Goal: Contribute content

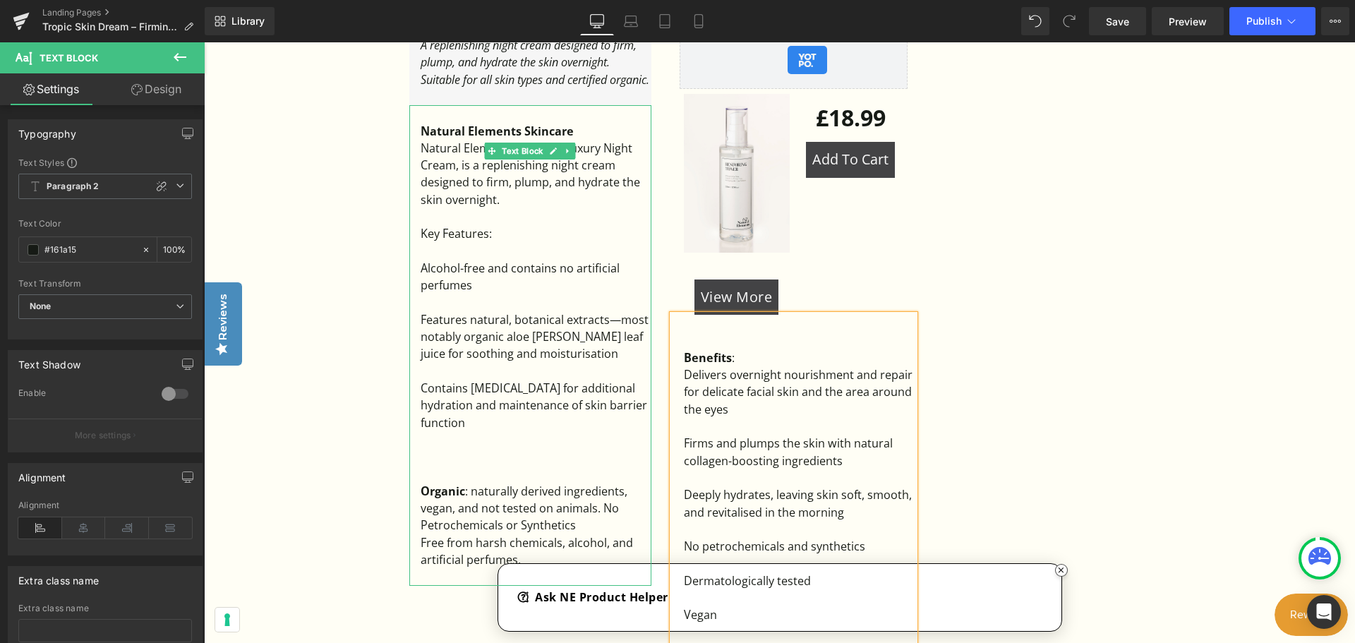
scroll to position [1059, 0]
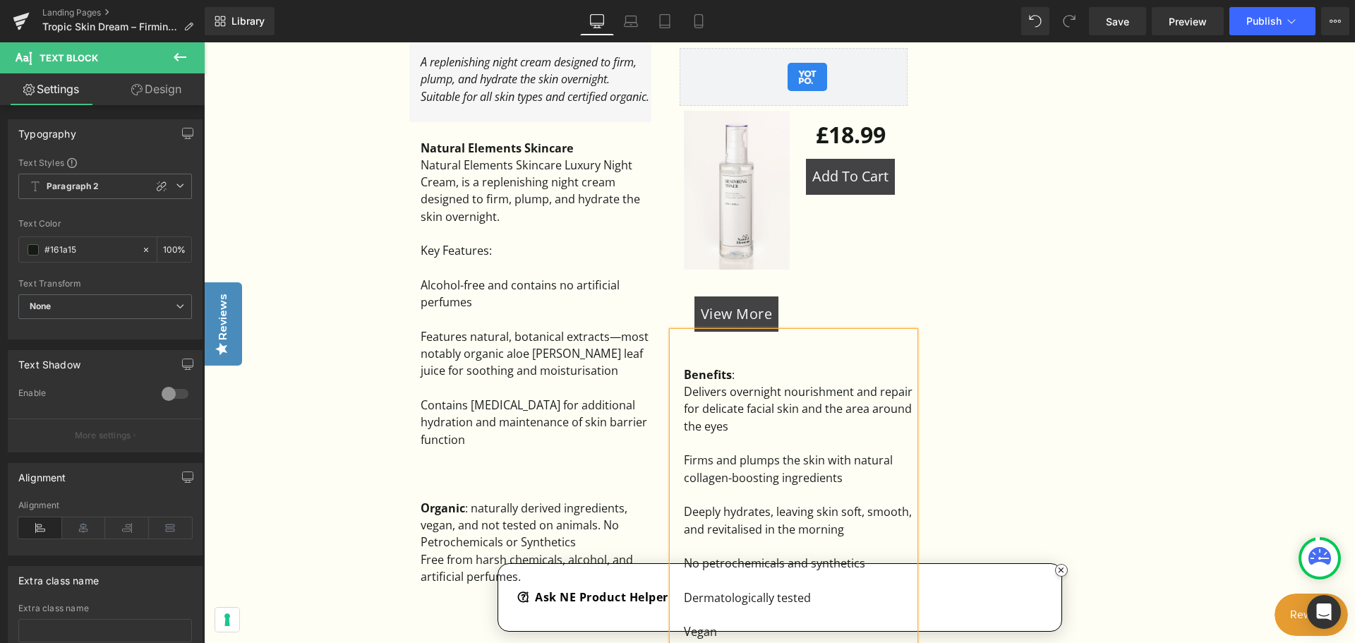
click at [1060, 572] on div "Tropic Skin Dream – Firming Night Cream Alternative Heading A replenishing nigh…" at bounding box center [779, 369] width 847 height 789
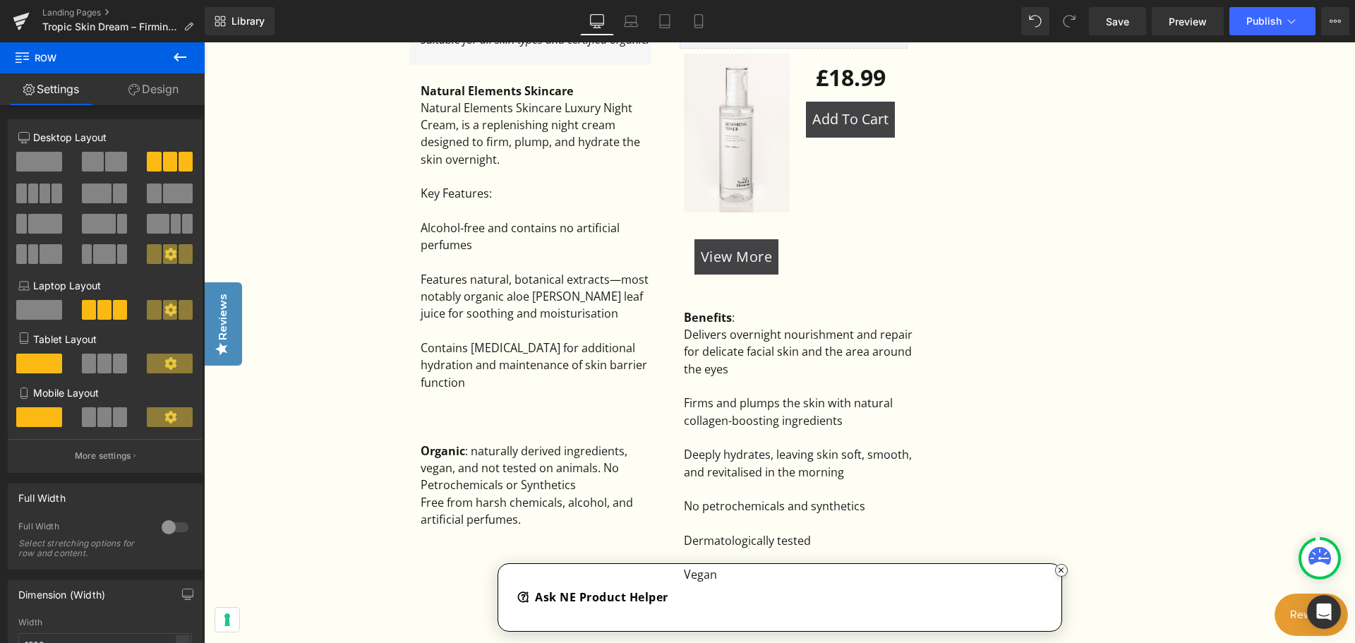
scroll to position [1271, 0]
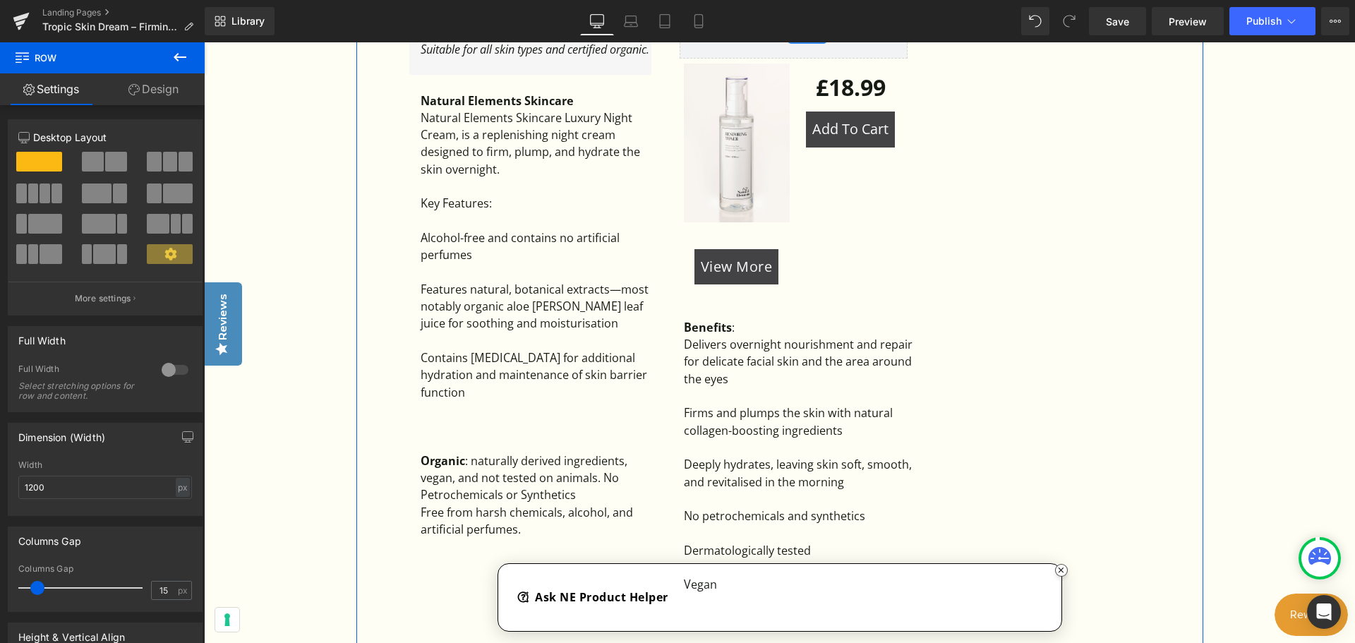
scroll to position [1129, 0]
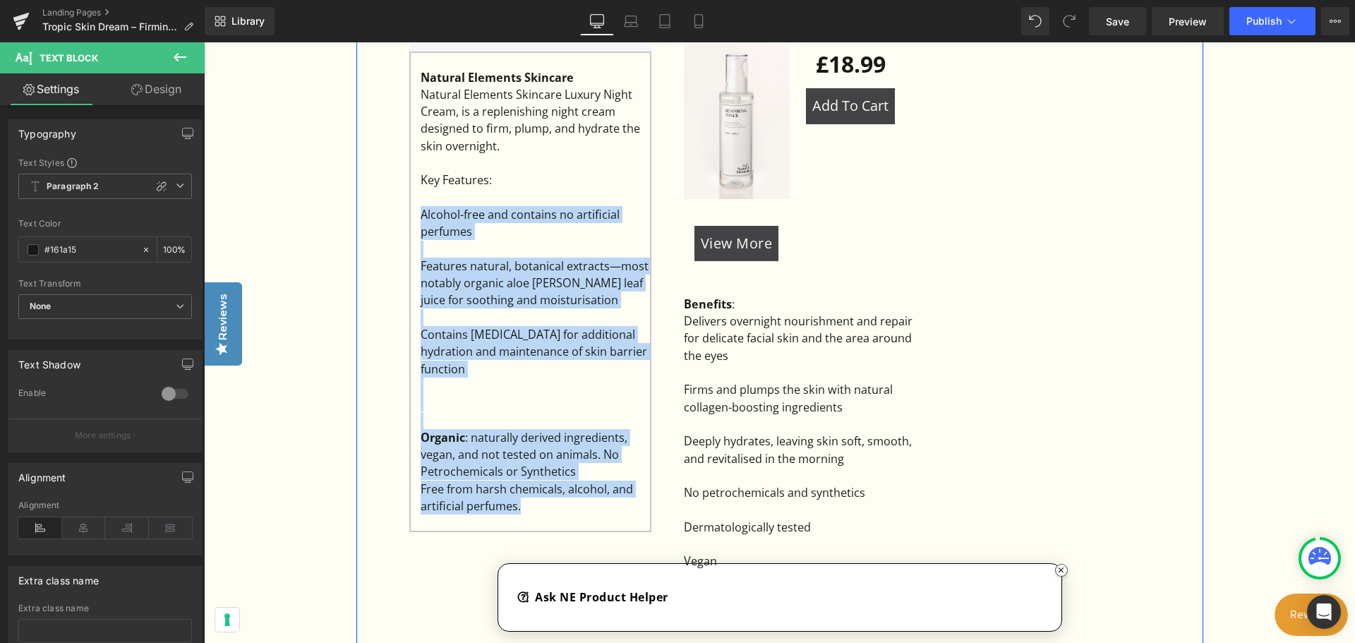
drag, startPoint x: 537, startPoint y: 466, endPoint x: 390, endPoint y: 217, distance: 289.6
click at [390, 217] on div "Tropic Skin Dream – Firming Night Cream Alternative Heading A replenishing nigh…" at bounding box center [779, 298] width 847 height 789
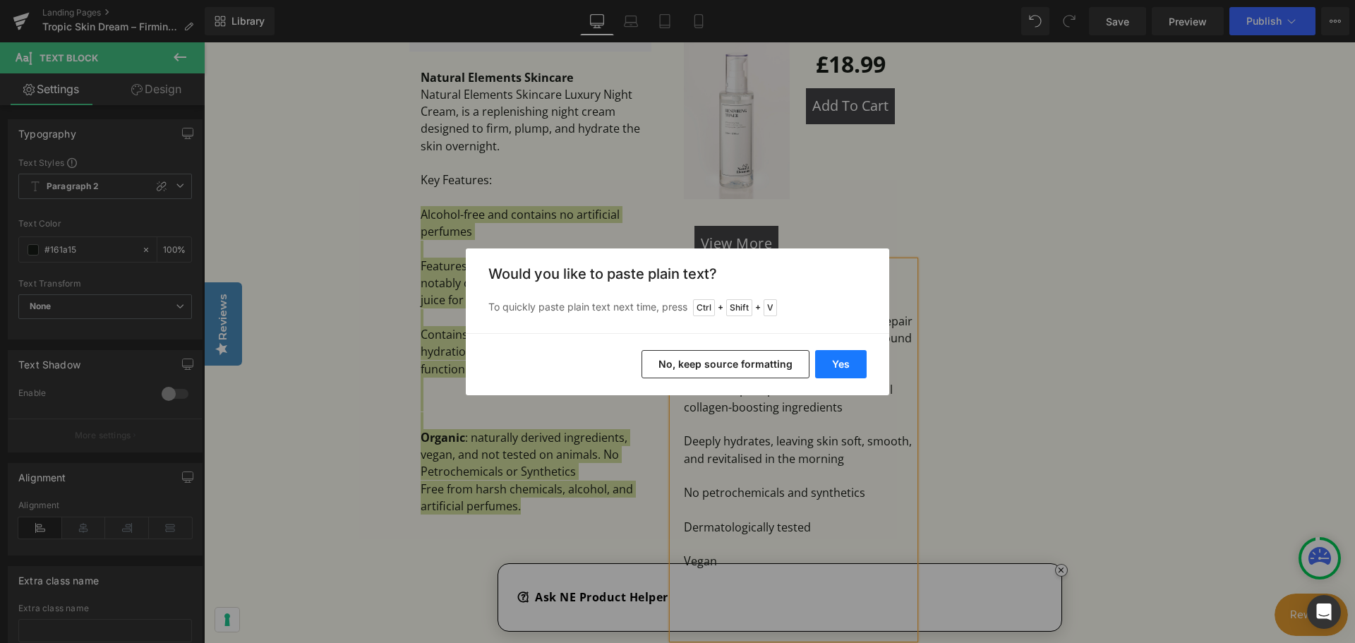
click at [854, 373] on button "Yes" at bounding box center [841, 364] width 52 height 28
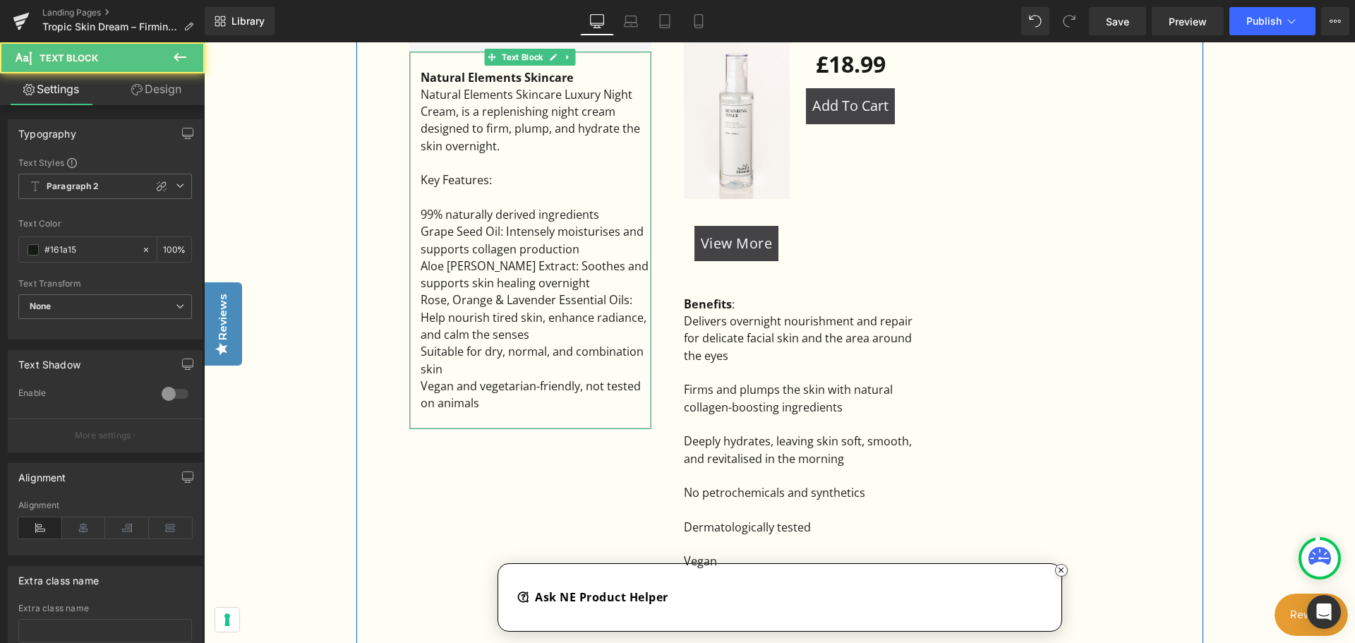
click at [487, 378] on div "Suitable for dry, normal, and combination skin" at bounding box center [536, 360] width 231 height 35
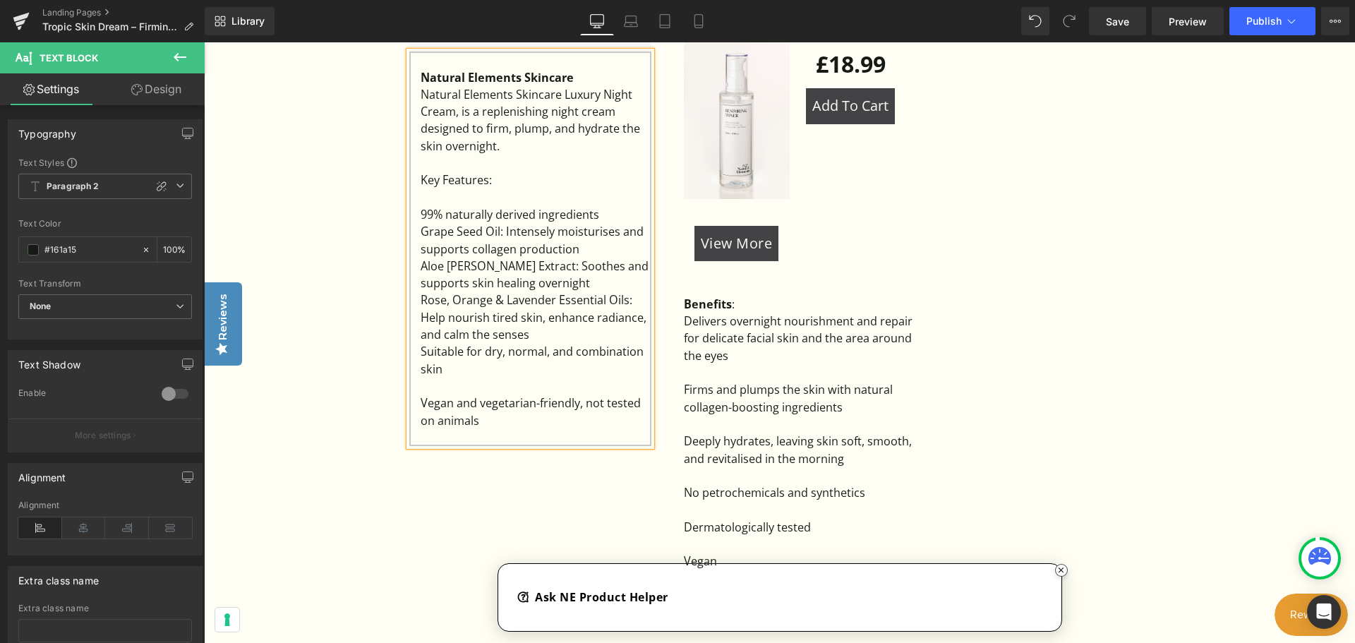
click at [541, 340] on div "Rose, Orange & Lavender Essential Oils: Help nourish tired skin, enhance radian…" at bounding box center [536, 318] width 231 height 52
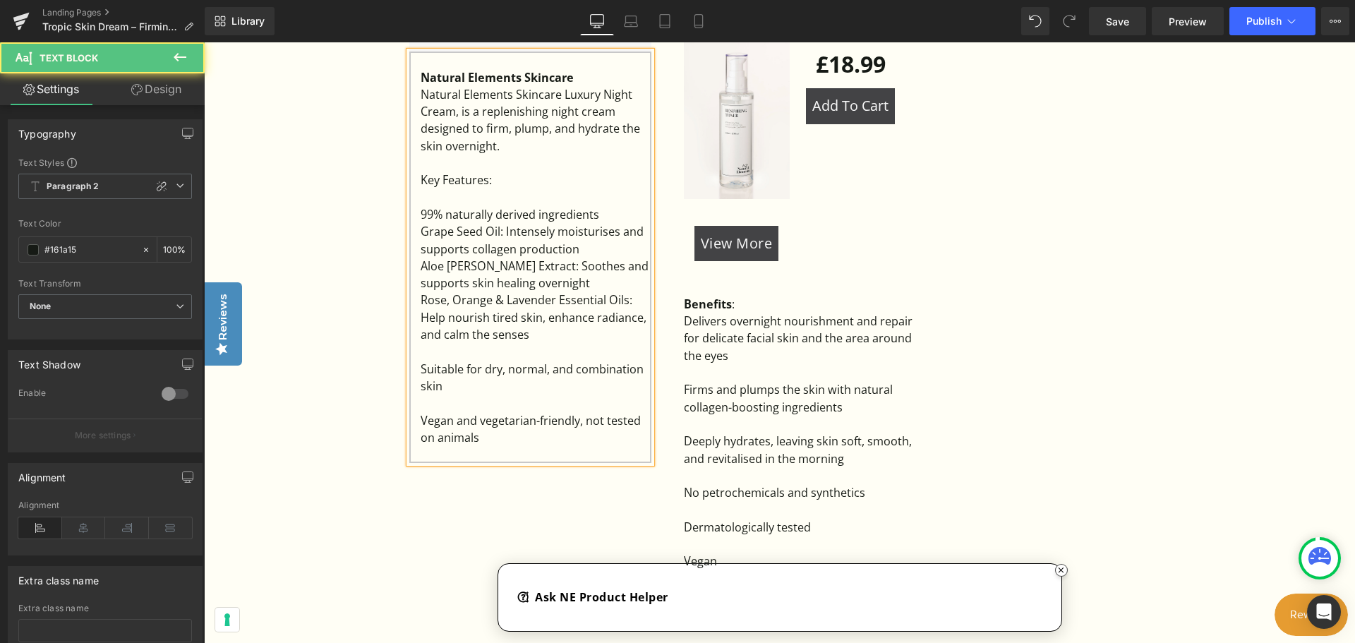
click at [548, 284] on div "Aloe Vera Extract: Soothes and supports skin healing overnight" at bounding box center [536, 275] width 231 height 35
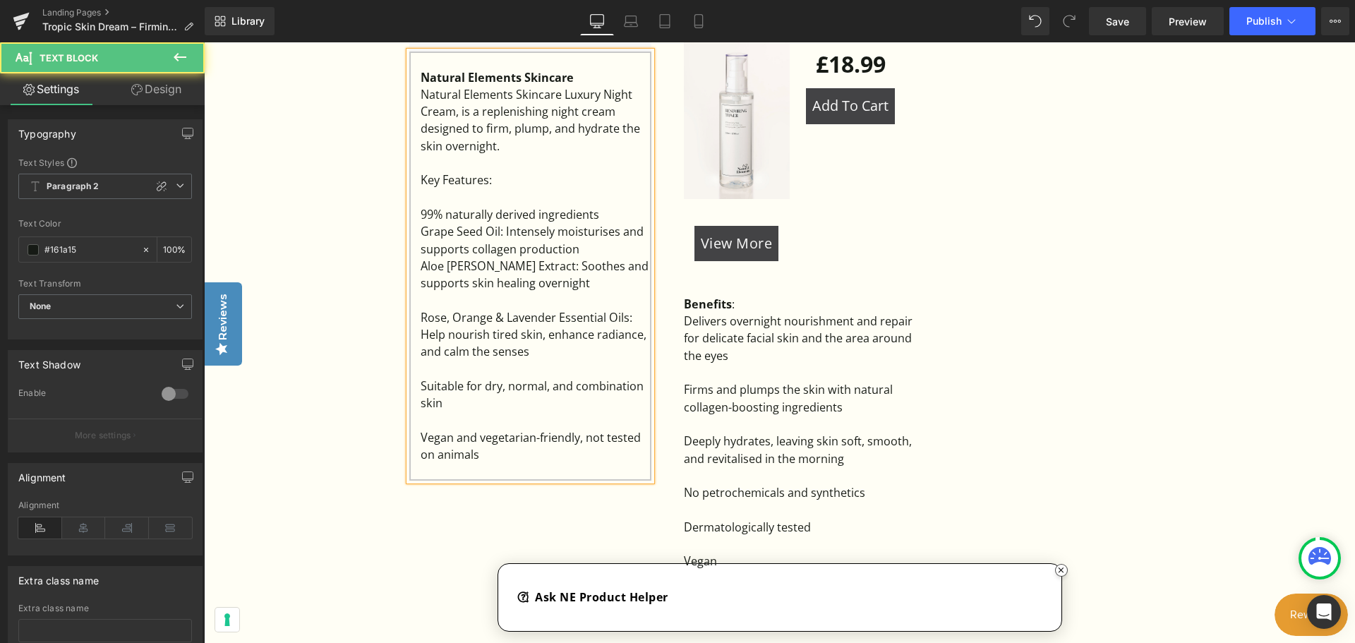
click at [580, 248] on div "Grape Seed Oil: Intensely moisturises and supports collagen production" at bounding box center [536, 240] width 231 height 35
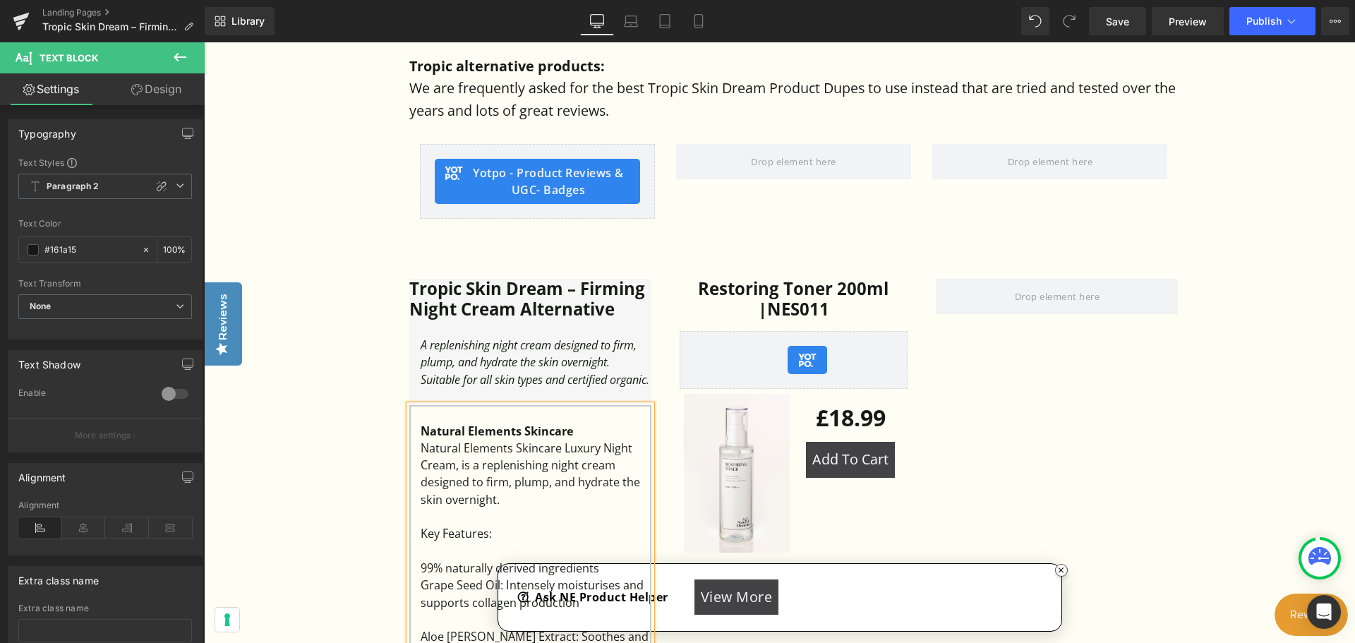
scroll to position [777, 0]
drag, startPoint x: 794, startPoint y: 283, endPoint x: 724, endPoint y: 284, distance: 69.9
click at [793, 283] on span "Product" at bounding box center [793, 289] width 45 height 21
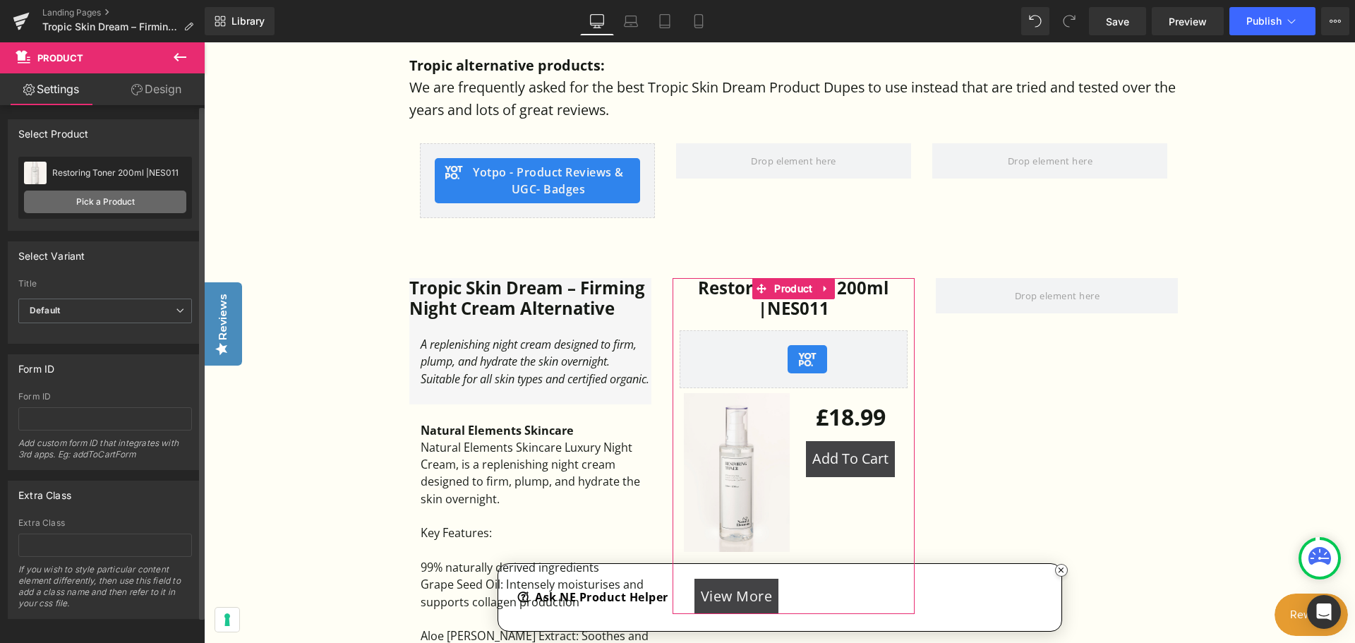
click at [121, 203] on link "Pick a Product" at bounding box center [105, 202] width 162 height 23
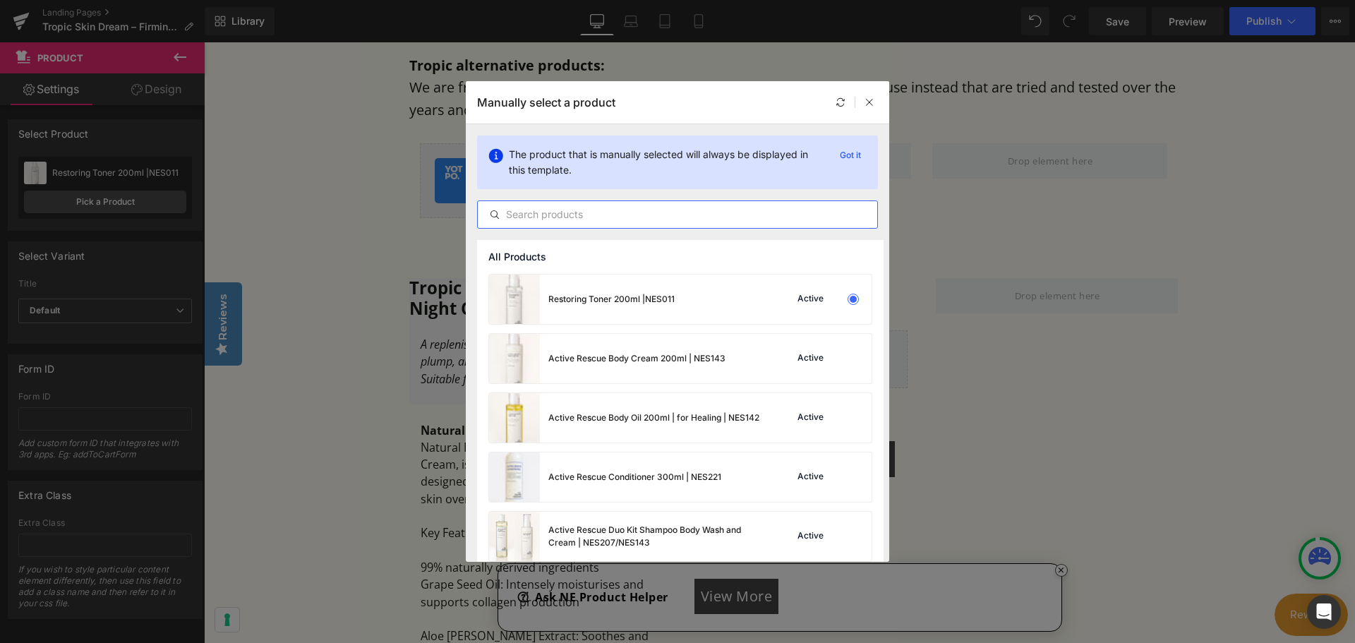
paste input "Luxury Night Cream 50ml | For Dry Skin Repairing Skin Barrier | NES019"
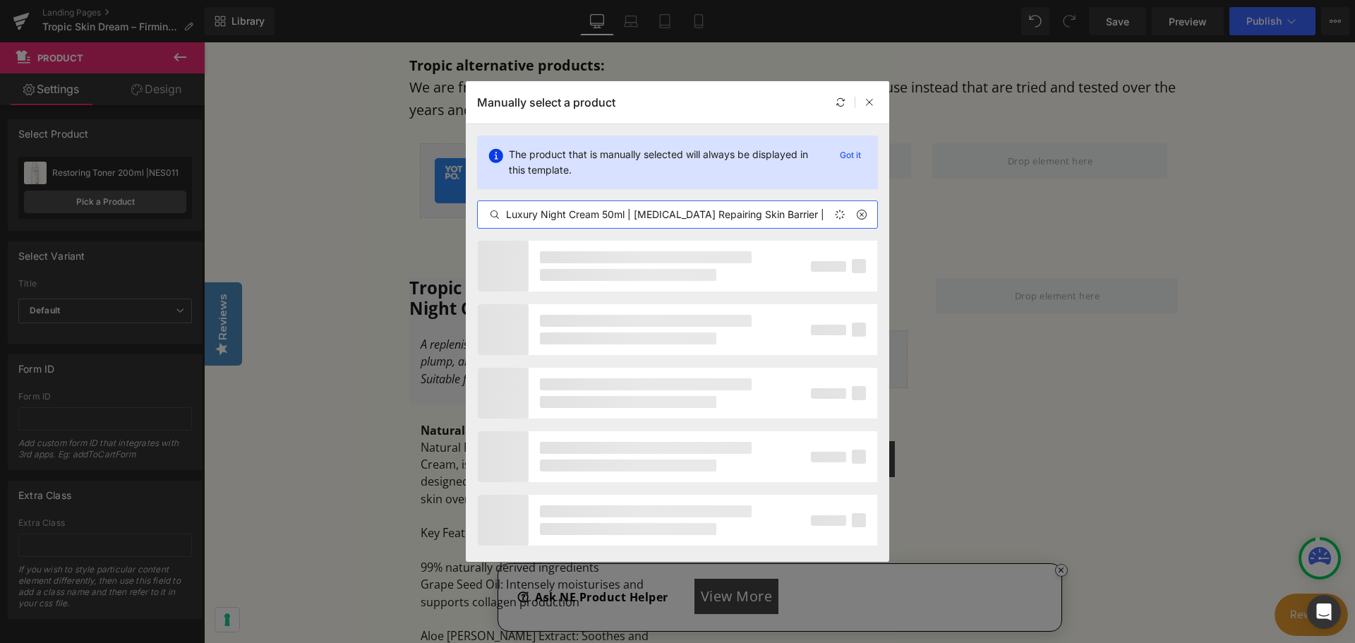
scroll to position [0, 13]
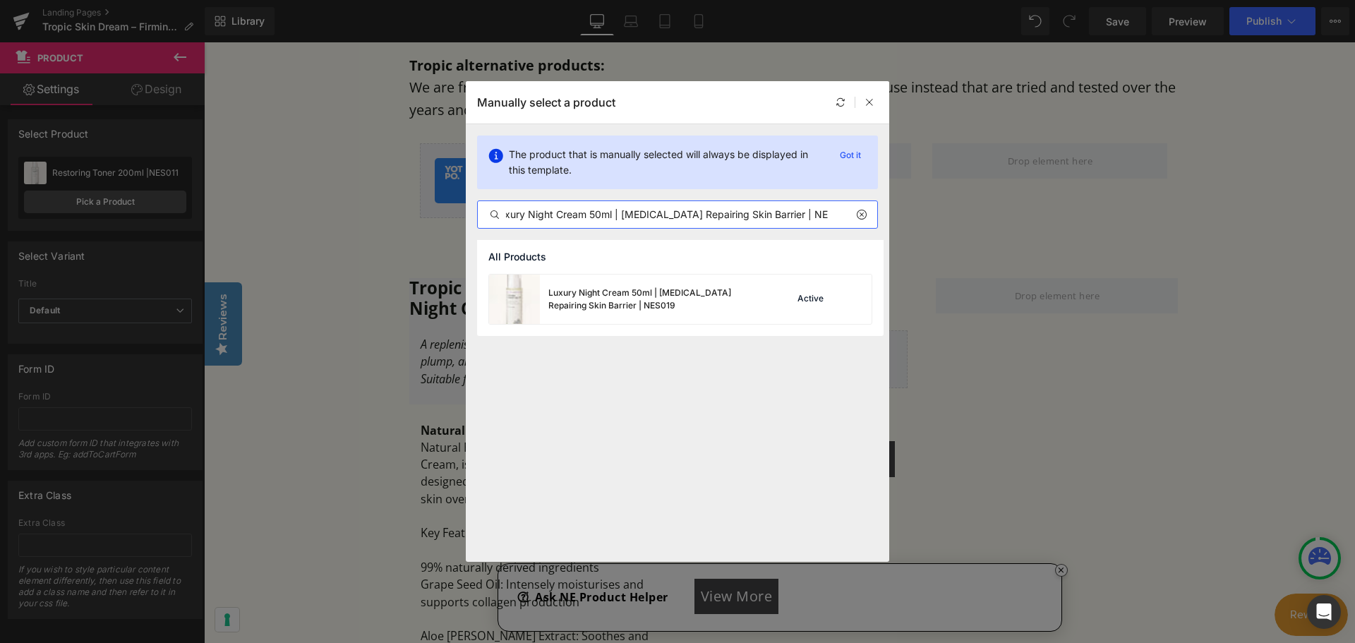
drag, startPoint x: 833, startPoint y: 209, endPoint x: 515, endPoint y: 223, distance: 318.7
click at [522, 222] on input "Luxury Night Cream 50ml | For Dry Skin Repairing Skin Barrier | NES019" at bounding box center [678, 214] width 400 height 17
click at [621, 220] on input "Luxury Night Cream 50ml | For Dry Skin Repairing Skin Barrier | NES019" at bounding box center [678, 214] width 400 height 17
click at [616, 217] on input "Luxury Night Cream 50ml | For Dry Skin Repairing Skin Barrier | NES019" at bounding box center [678, 214] width 400 height 17
drag, startPoint x: 613, startPoint y: 214, endPoint x: 889, endPoint y: 203, distance: 275.5
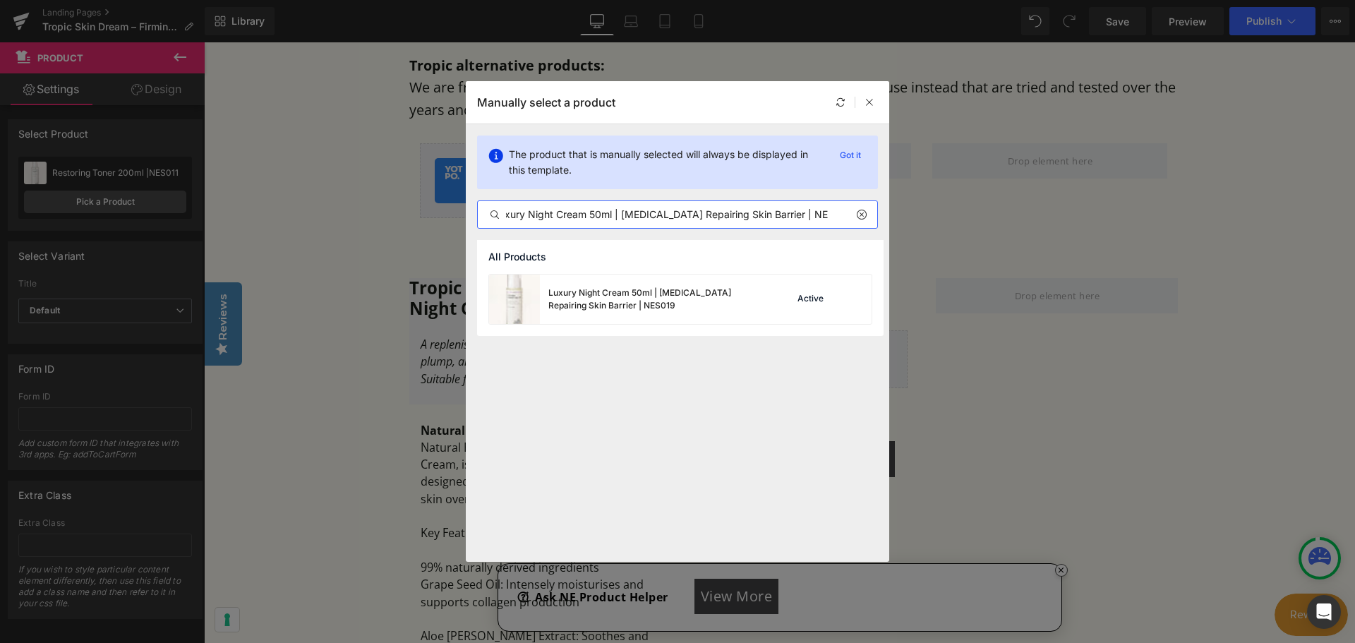
click at [885, 214] on div "The product that is manually selected will always be displayed in this template…" at bounding box center [678, 182] width 424 height 116
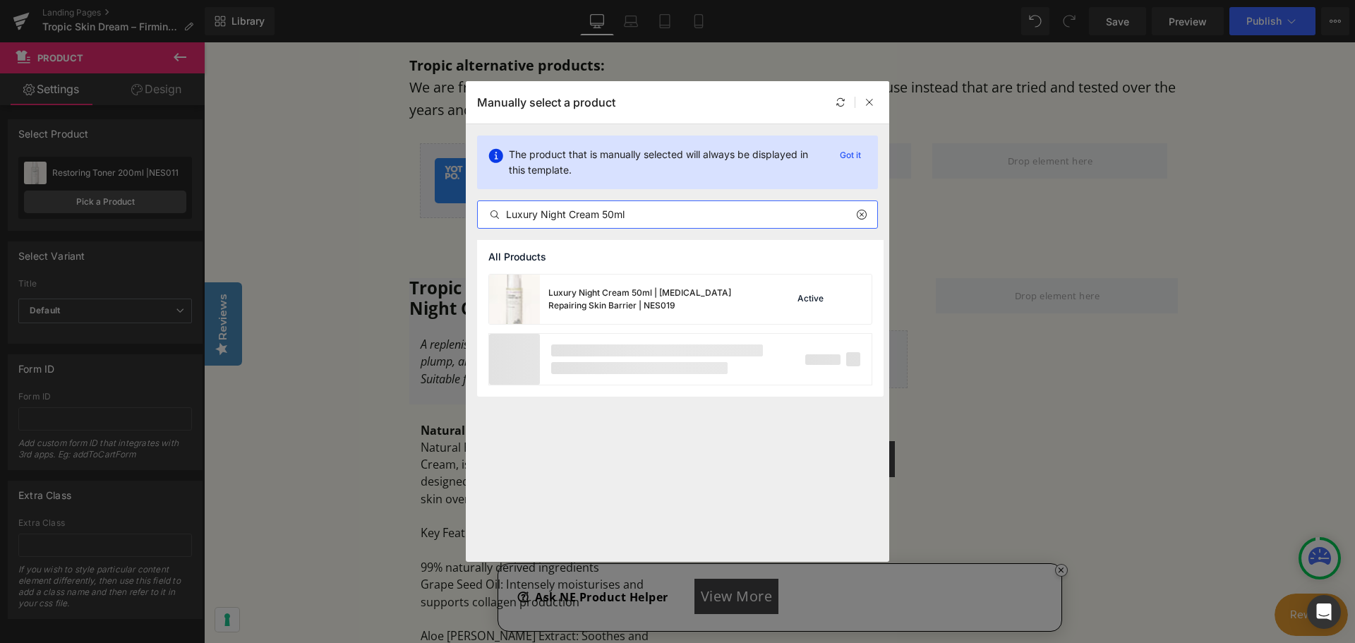
type input "Luxury Night Cream 50ml"
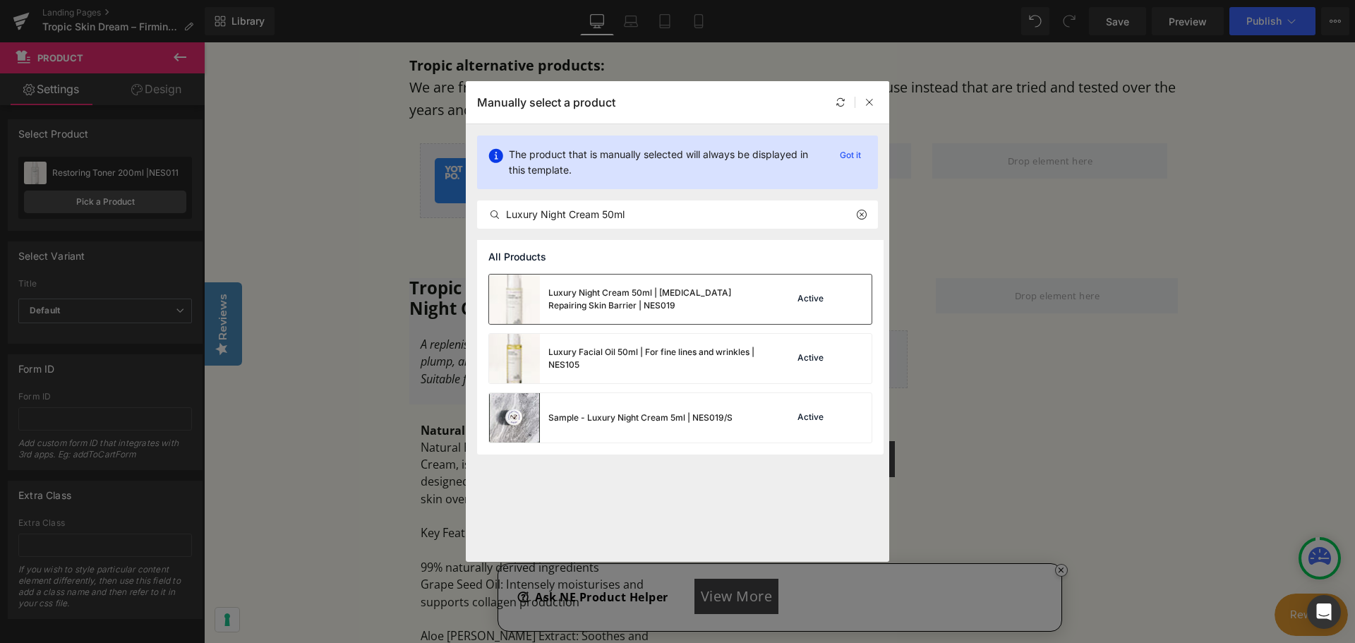
drag, startPoint x: 889, startPoint y: 203, endPoint x: 557, endPoint y: 298, distance: 345.0
click at [557, 298] on div "Luxury Night Cream 50ml | For Dry Skin Repairing Skin Barrier | NES019" at bounding box center [655, 299] width 212 height 25
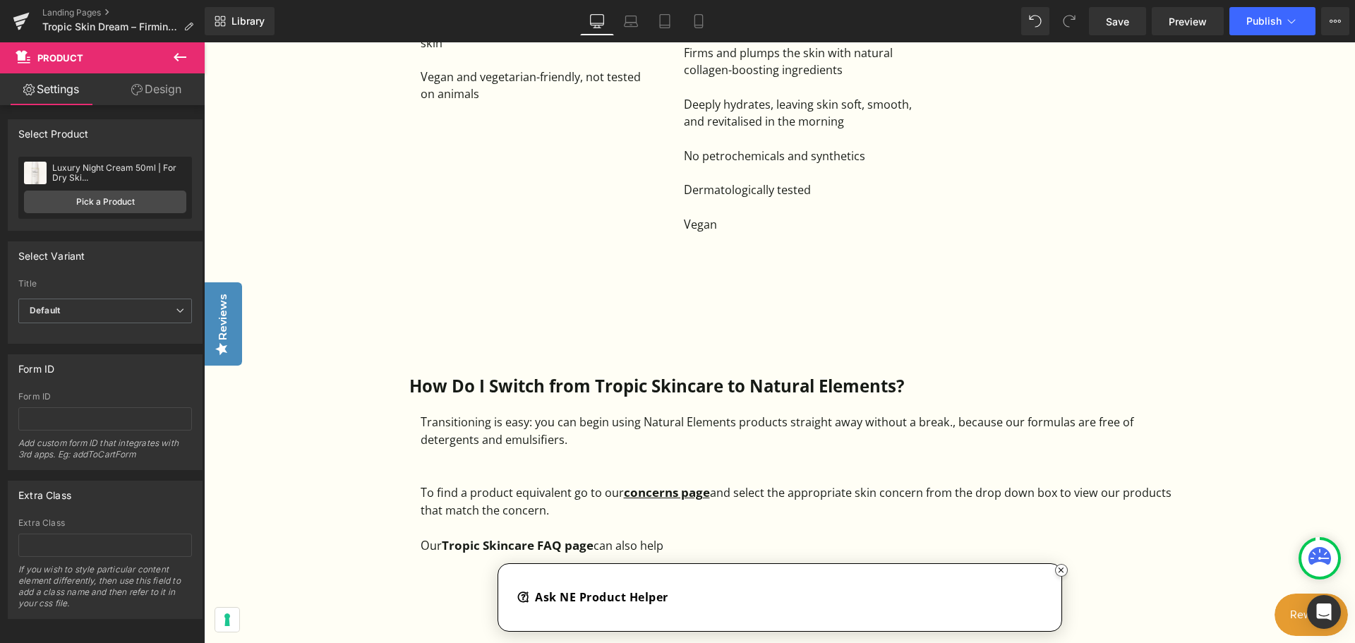
scroll to position [1482, 0]
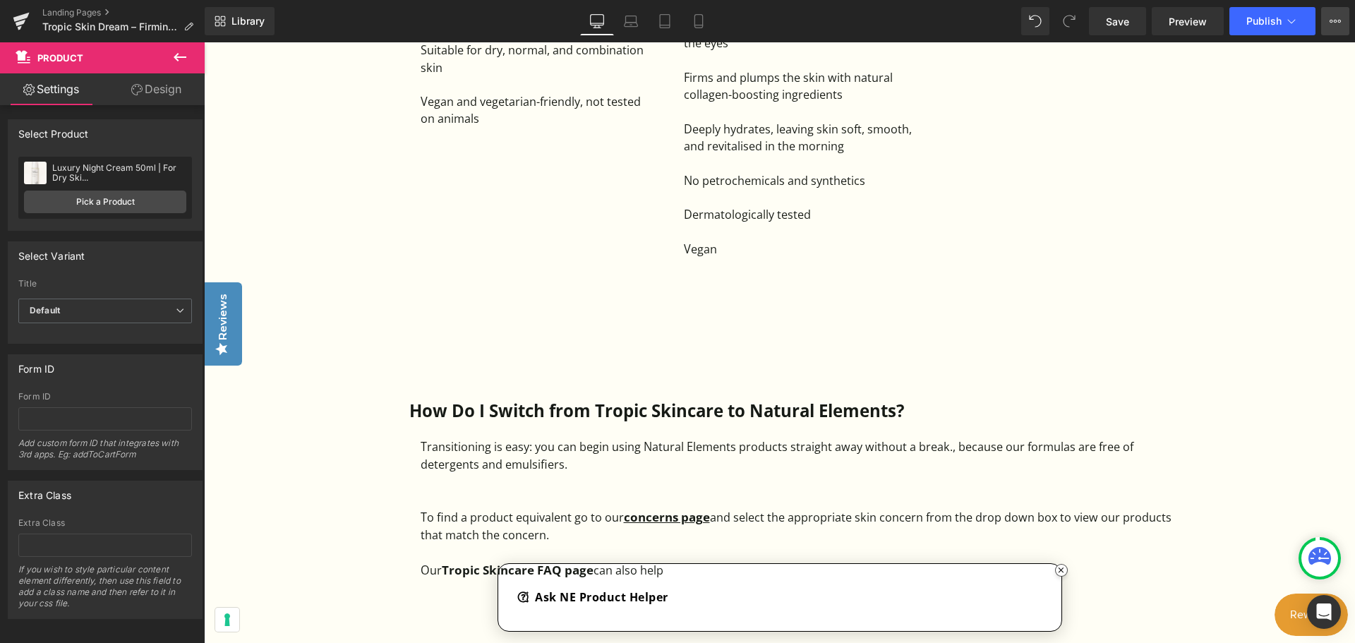
click at [1333, 20] on icon at bounding box center [1335, 21] width 11 height 11
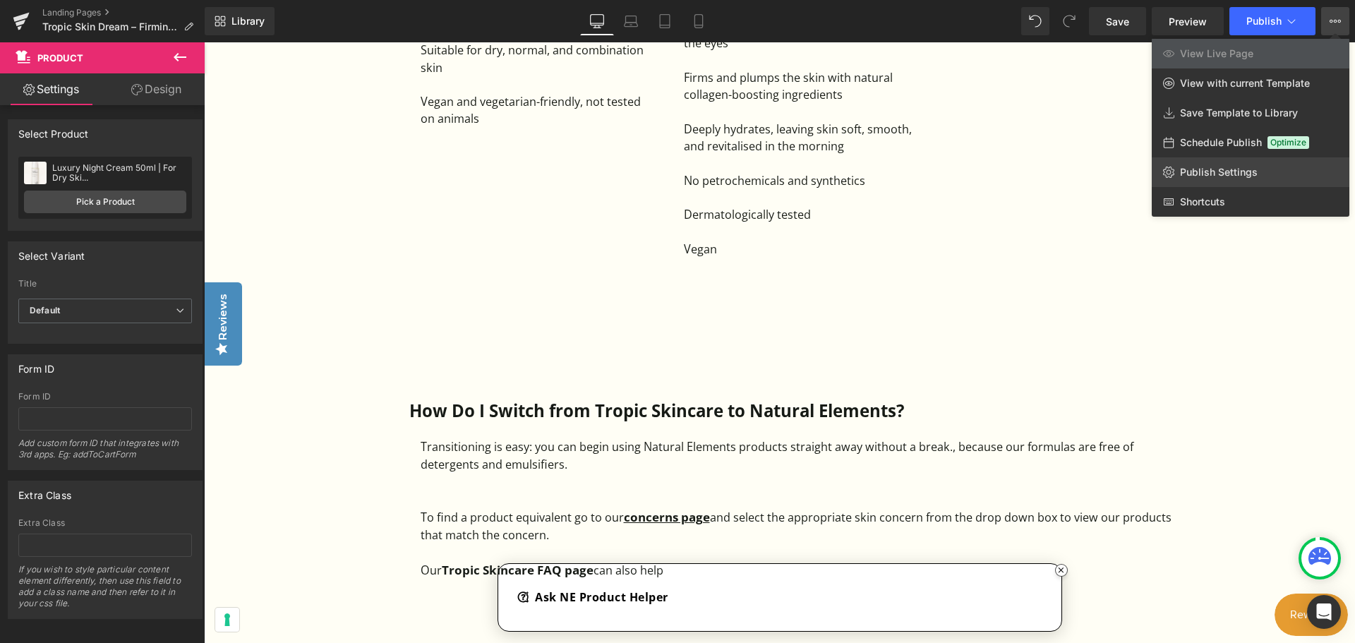
click at [1199, 175] on span "Publish Settings" at bounding box center [1219, 172] width 78 height 13
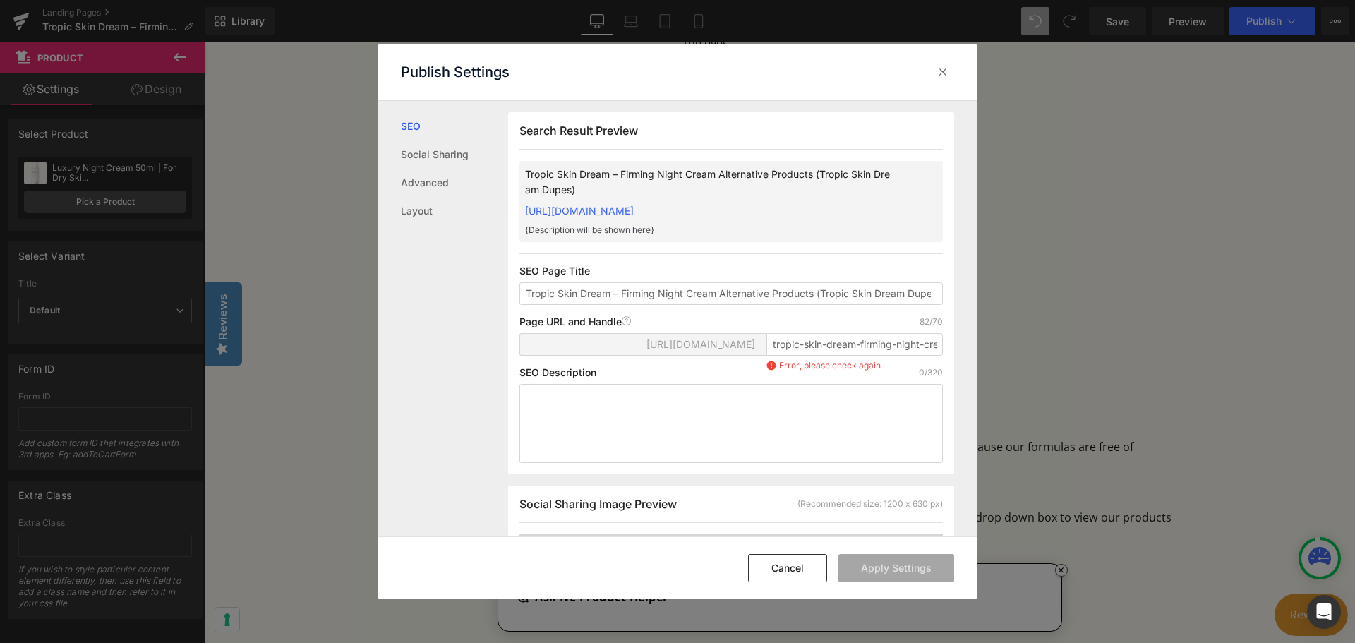
scroll to position [1, 0]
paste textarea "Tropic alternative products: We are frequently asked for the best Tropic Skinca…"
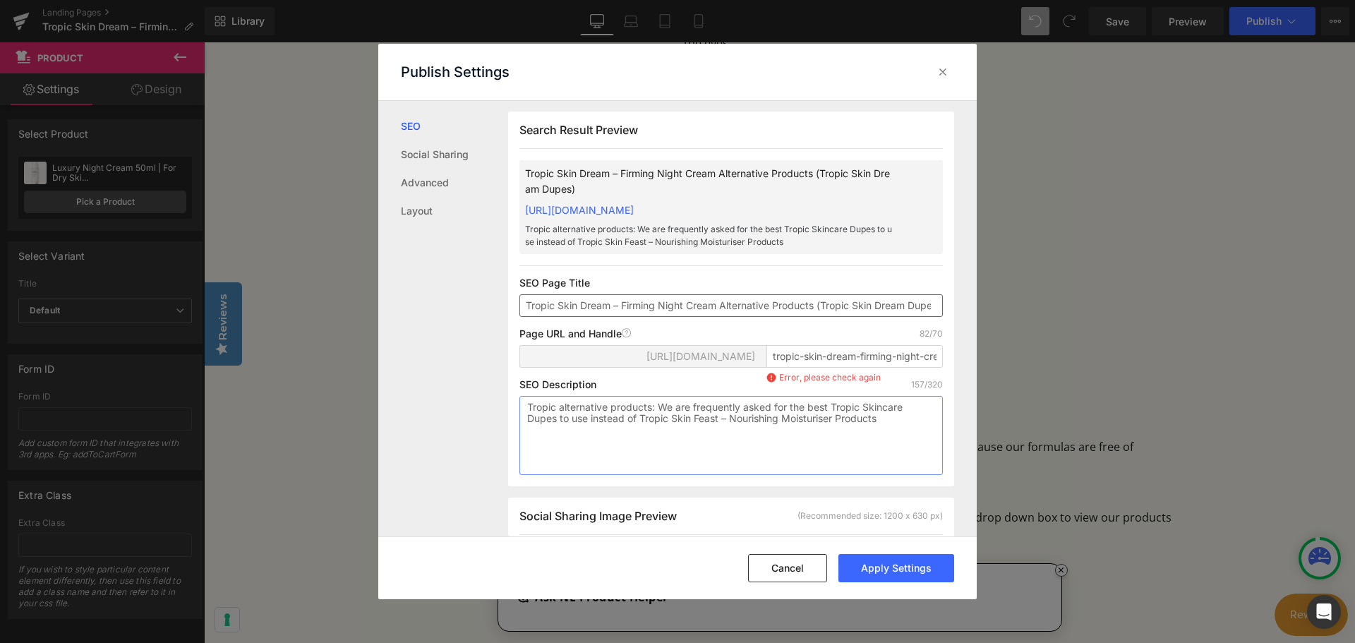
type textarea "Tropic alternative products: We are frequently asked for the best Tropic Skinca…"
type textarea "S"
drag, startPoint x: 556, startPoint y: 319, endPoint x: 613, endPoint y: 328, distance: 57.1
click at [613, 317] on input "Tropic Skin Dream – Firming Night Cream Alternative Products (Tropic Skin Dream…" at bounding box center [732, 305] width 424 height 23
click at [616, 317] on input "Tropic Skin Dream – Firming Night Cream Alternative Products (Tropic Skin Dream…" at bounding box center [732, 305] width 424 height 23
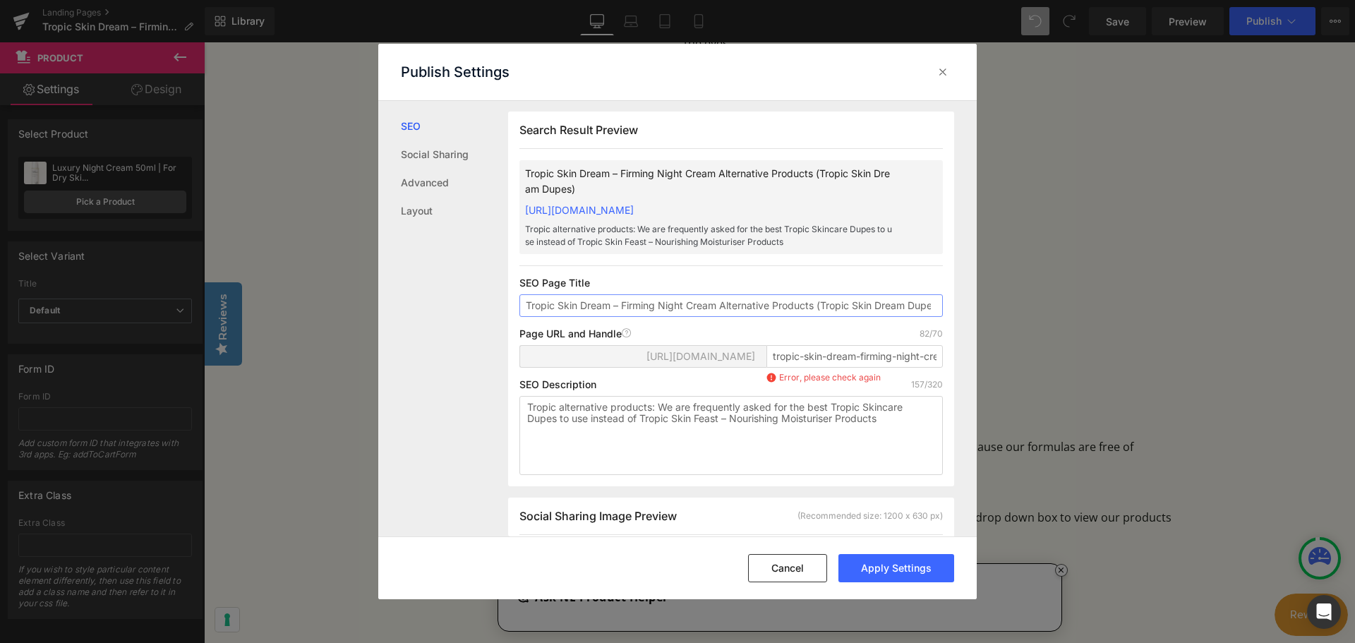
drag, startPoint x: 560, startPoint y: 320, endPoint x: 719, endPoint y: 320, distance: 159.5
click at [719, 317] on input "Tropic Skin Dream – Firming Night Cream Alternative Products (Tropic Skin Dream…" at bounding box center [732, 305] width 424 height 23
drag, startPoint x: 674, startPoint y: 431, endPoint x: 837, endPoint y: 440, distance: 163.3
click at [837, 440] on textarea "Tropic alternative products: We are frequently asked for the best Tropic Skinca…" at bounding box center [732, 435] width 424 height 79
paste textarea "Dream – Firming Night Cream"
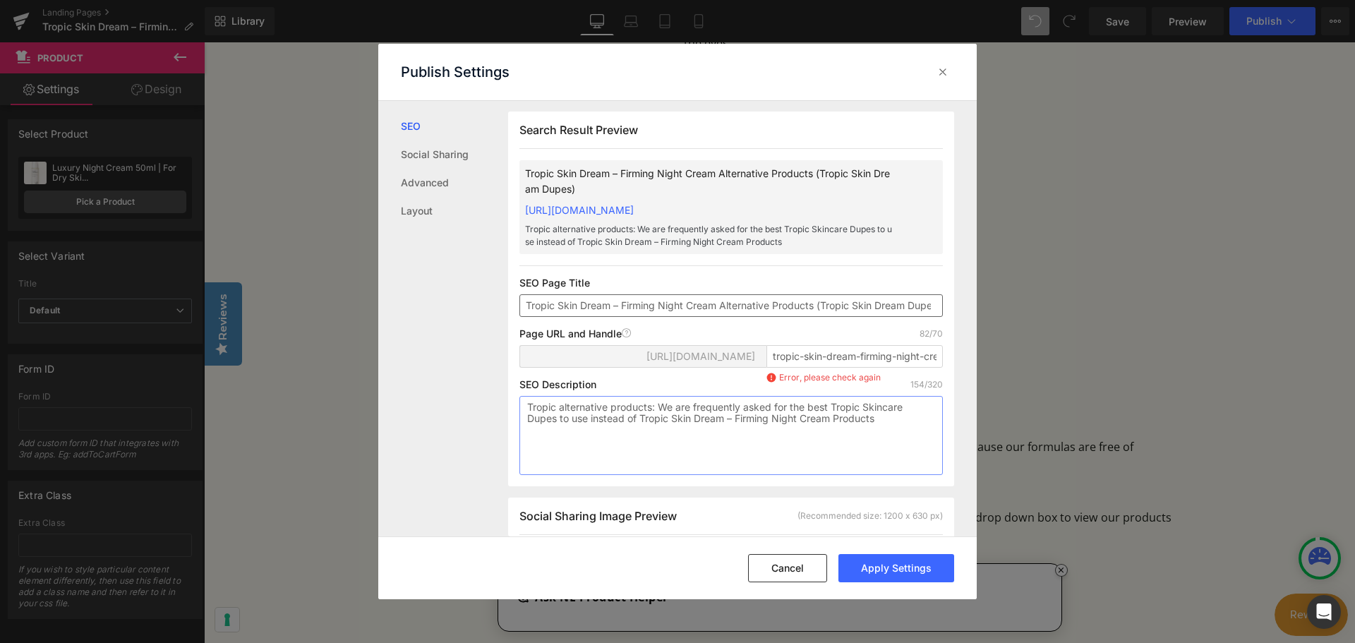
type textarea "Tropic alternative products: We are frequently asked for the best Tropic Skinca…"
click at [561, 317] on input "Tropic Skin Dream – Firming Night Cream Alternative Products (Tropic Skin Dream…" at bounding box center [732, 305] width 424 height 23
drag, startPoint x: 926, startPoint y: 319, endPoint x: 980, endPoint y: 319, distance: 53.7
click at [980, 319] on div "Publish Settings SEO Social Sharing Advanced Layout Search Result Preview Tropi…" at bounding box center [677, 321] width 1355 height 643
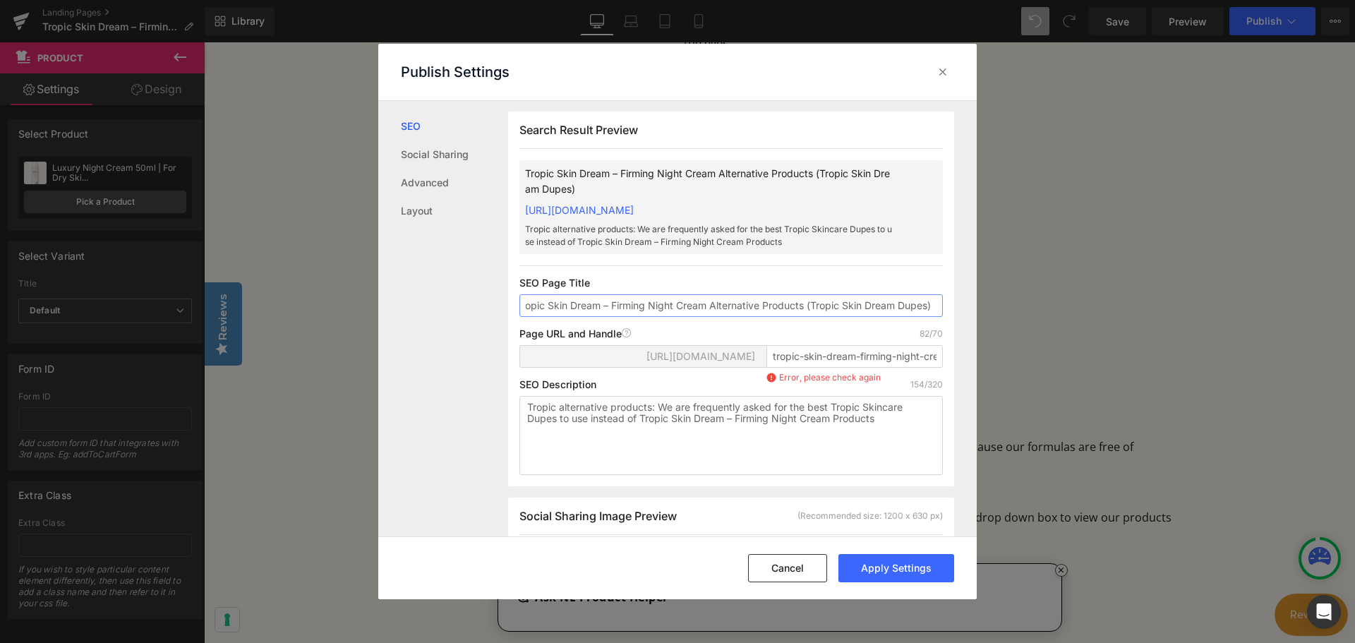
click at [877, 317] on input "Tropic Skin Dream – Firming Night Cream Alternative Products (Tropic Skin Dream…" at bounding box center [732, 305] width 424 height 23
click at [877, 368] on input "tropic-skin-dream-firming-night-cream-alternative-products-tropic-skin-dream-du…" at bounding box center [855, 356] width 176 height 23
type input "tropic-skin-dream-firming-night-cream-alternative-products-dupes"
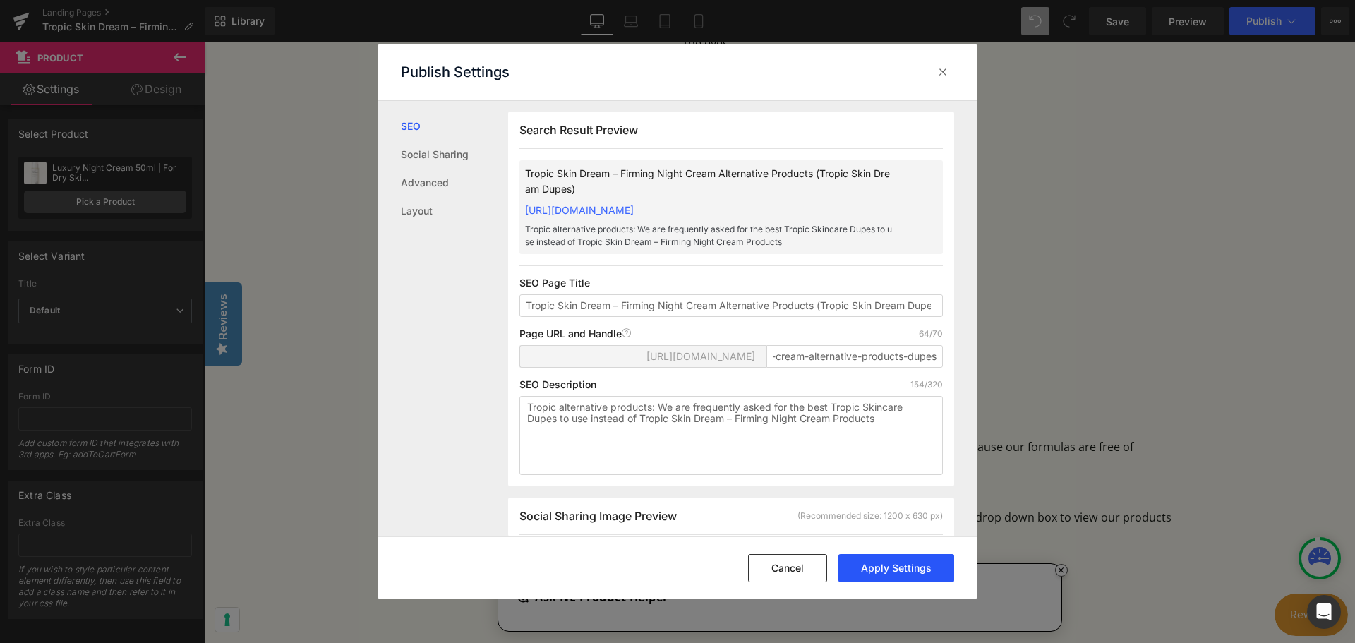
scroll to position [0, 0]
click at [879, 577] on button "Apply Settings" at bounding box center [897, 568] width 116 height 28
click at [773, 568] on button "Cancel" at bounding box center [787, 568] width 79 height 28
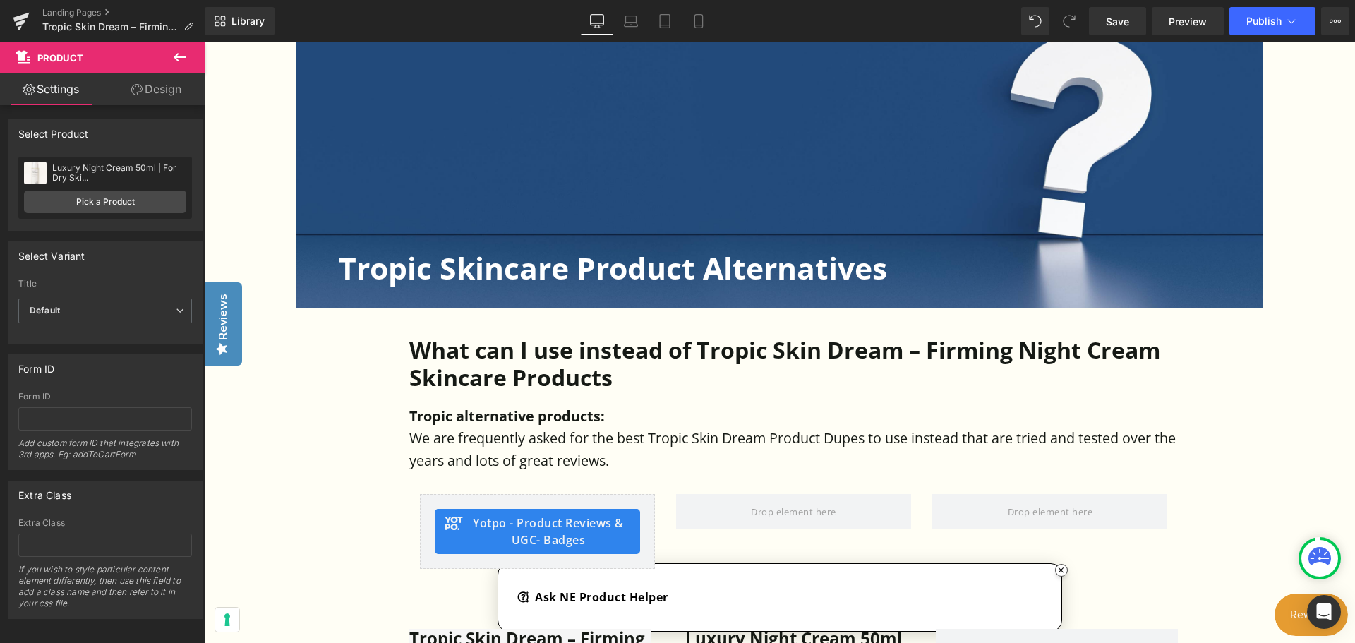
scroll to position [424, 0]
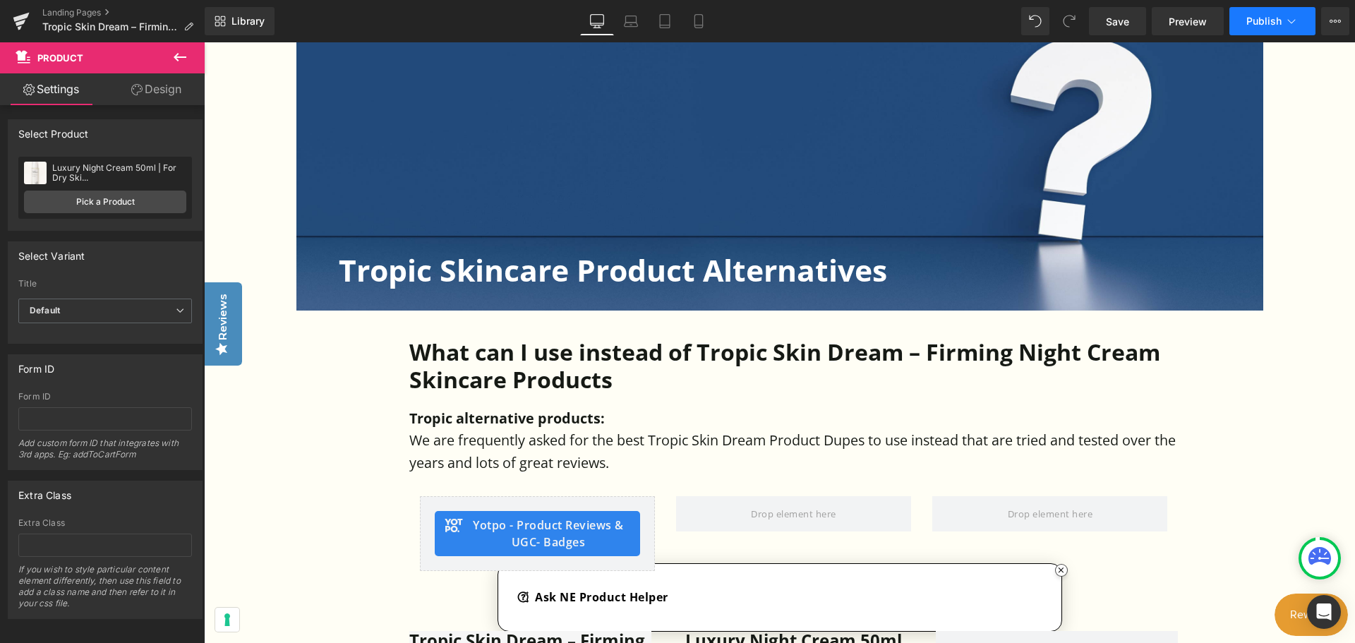
click at [1249, 19] on span "Publish" at bounding box center [1264, 21] width 35 height 11
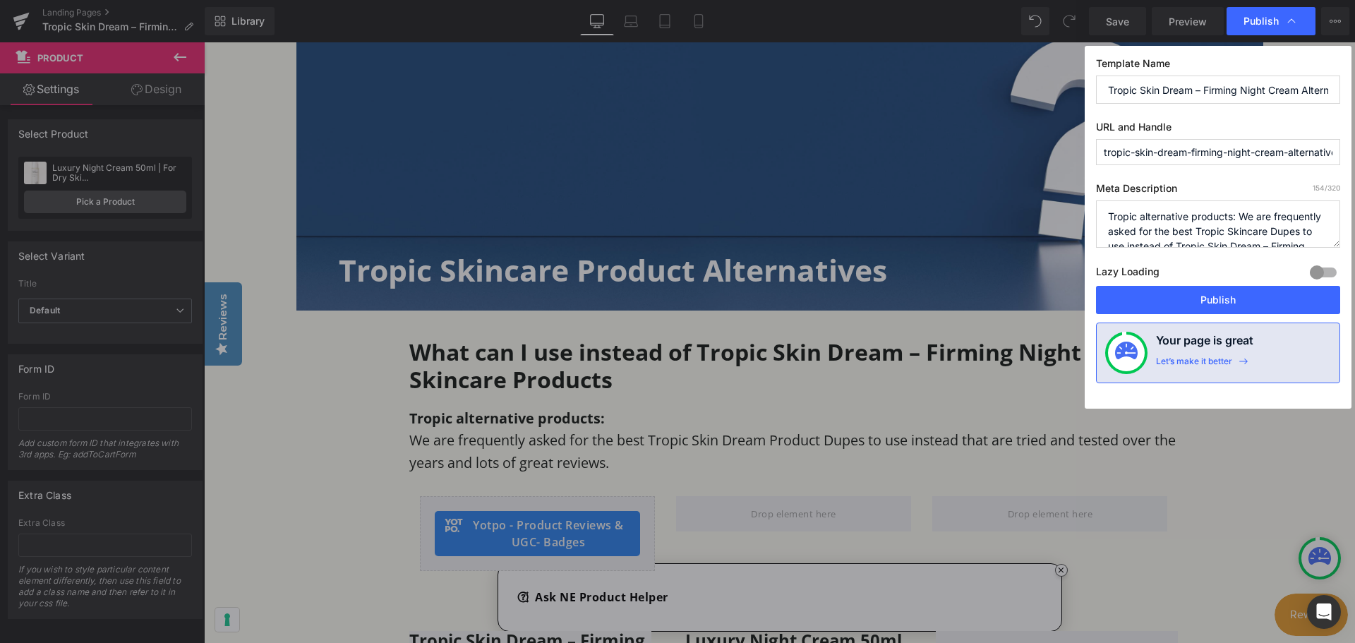
scroll to position [0, 88]
drag, startPoint x: 1281, startPoint y: 155, endPoint x: 1355, endPoint y: 153, distance: 73.4
click at [1355, 153] on div "Publish Template Name Tropic Skin Dream – Firming Night Cream Alternative Produ…" at bounding box center [677, 321] width 1355 height 643
click at [1260, 157] on input "tropic-skin-dream-firming-night-cream-alternative-products-dupes" at bounding box center [1218, 152] width 244 height 26
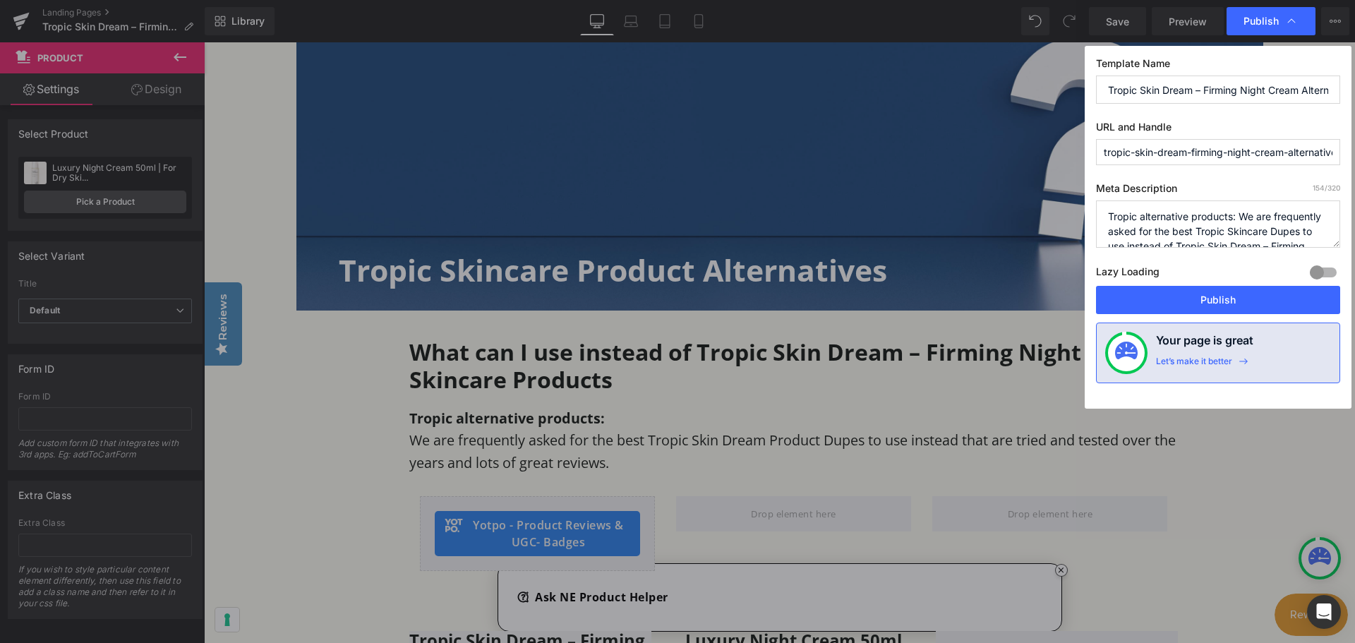
drag, startPoint x: 1149, startPoint y: 155, endPoint x: 1045, endPoint y: 159, distance: 104.6
click at [1045, 159] on div "Publish Template Name Tropic Skin Dream – Firming Night Cream Alternative Produ…" at bounding box center [677, 321] width 1355 height 643
click at [1271, 292] on button "Publish" at bounding box center [1218, 300] width 244 height 28
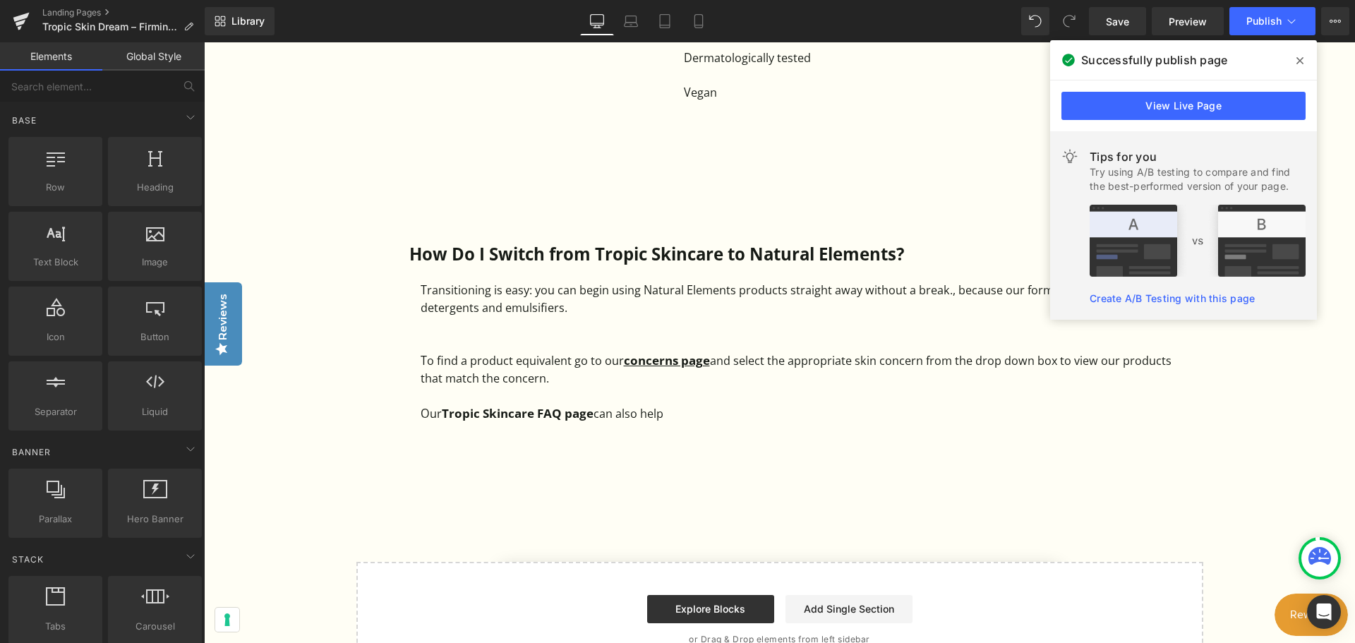
scroll to position [1694, 0]
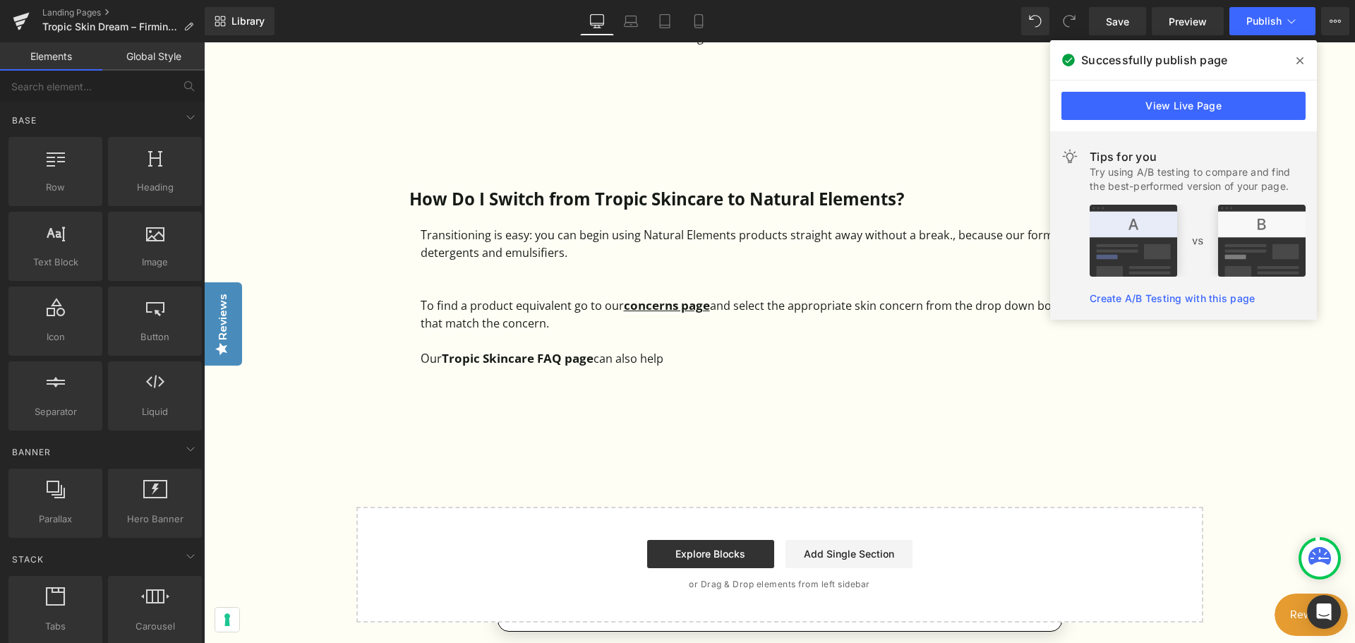
click at [1302, 59] on icon at bounding box center [1300, 60] width 7 height 7
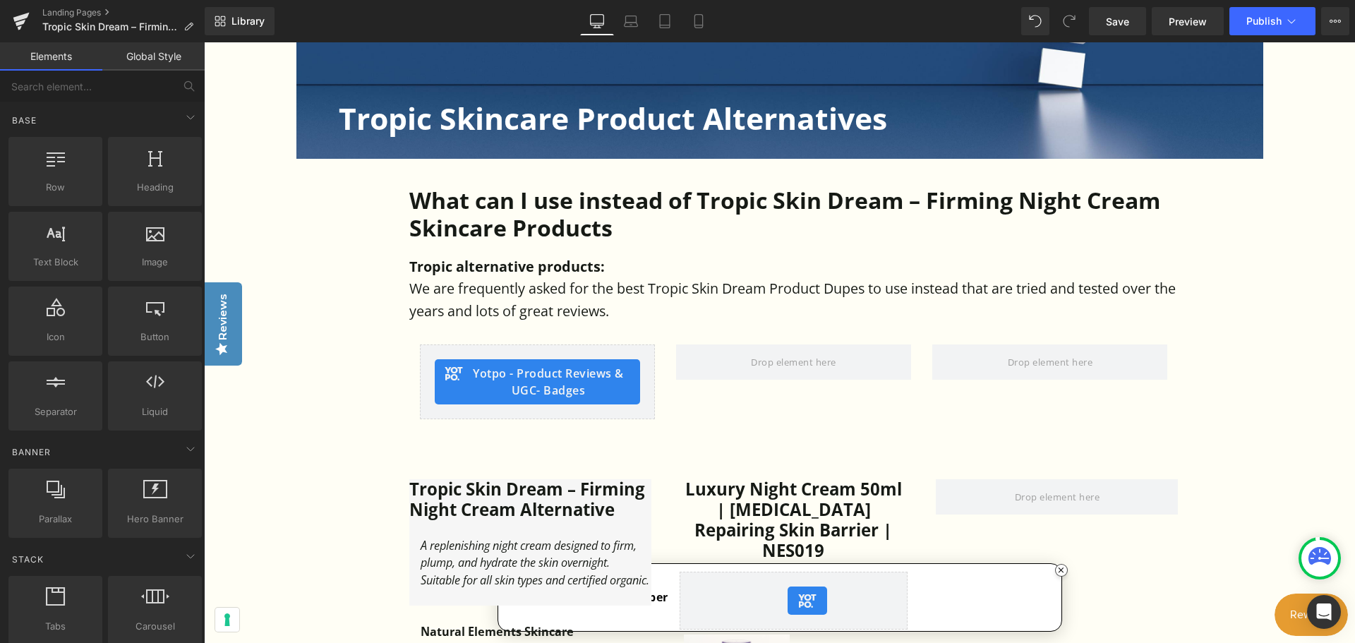
scroll to position [565, 0]
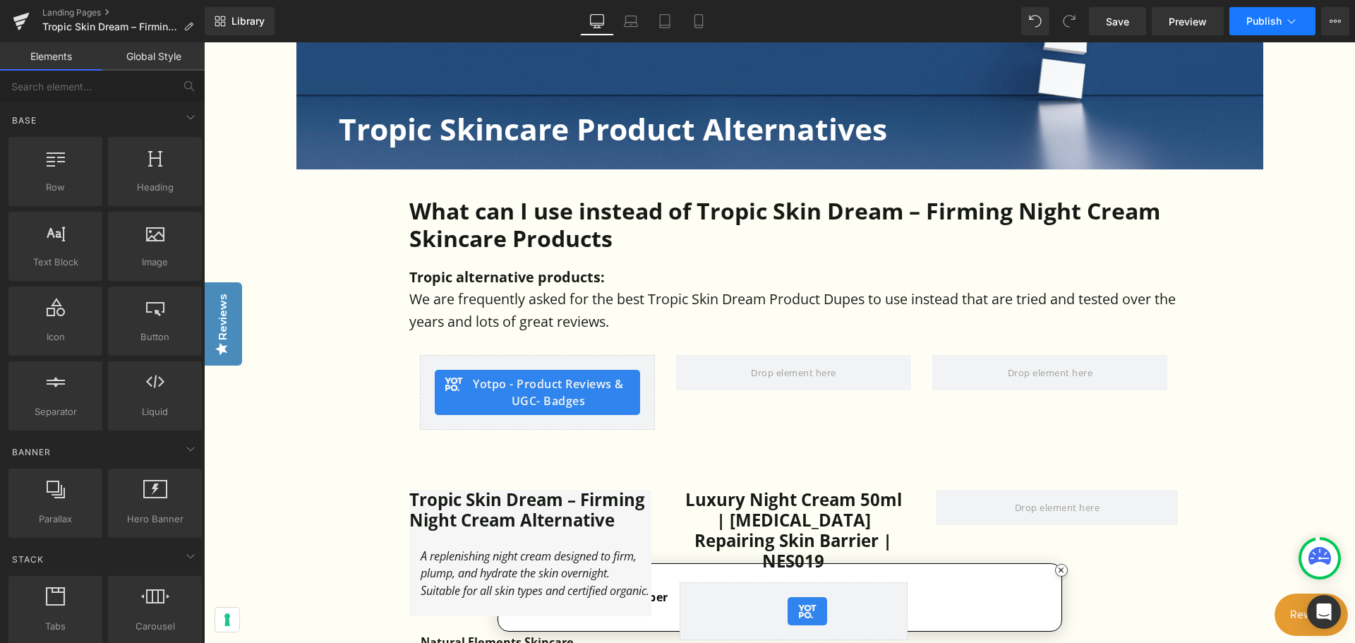
click at [1265, 20] on span "Publish" at bounding box center [1264, 21] width 35 height 11
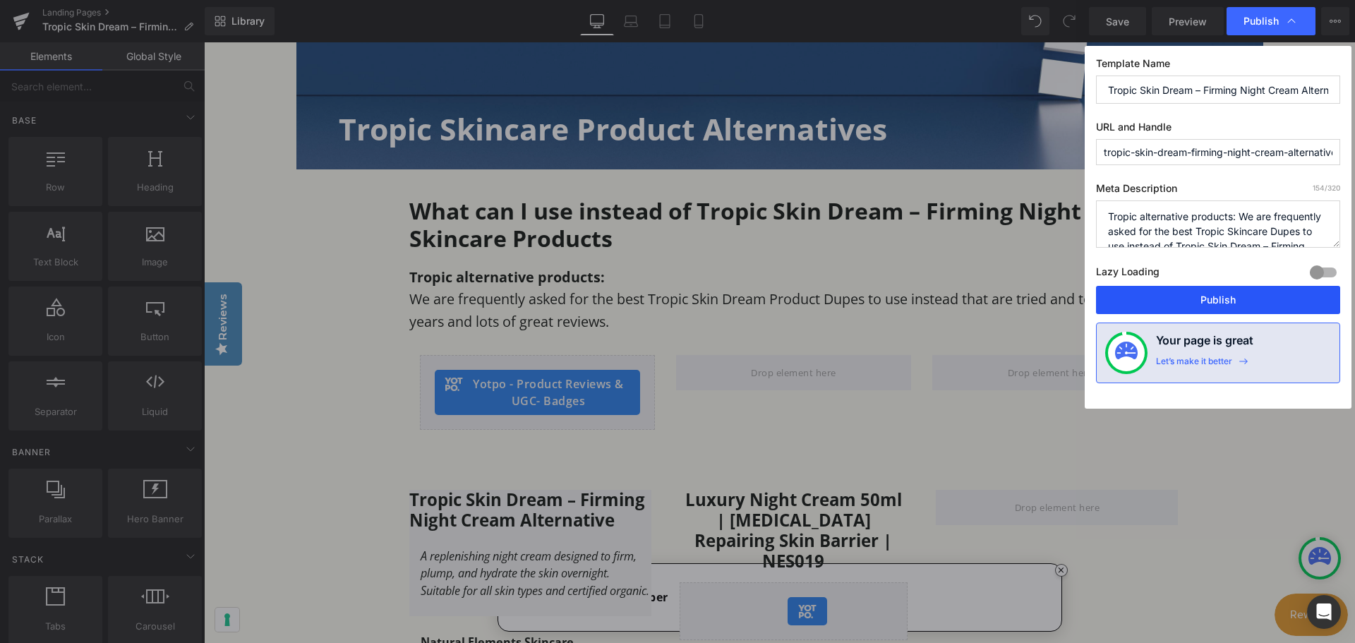
click at [1234, 299] on button "Publish" at bounding box center [1218, 300] width 244 height 28
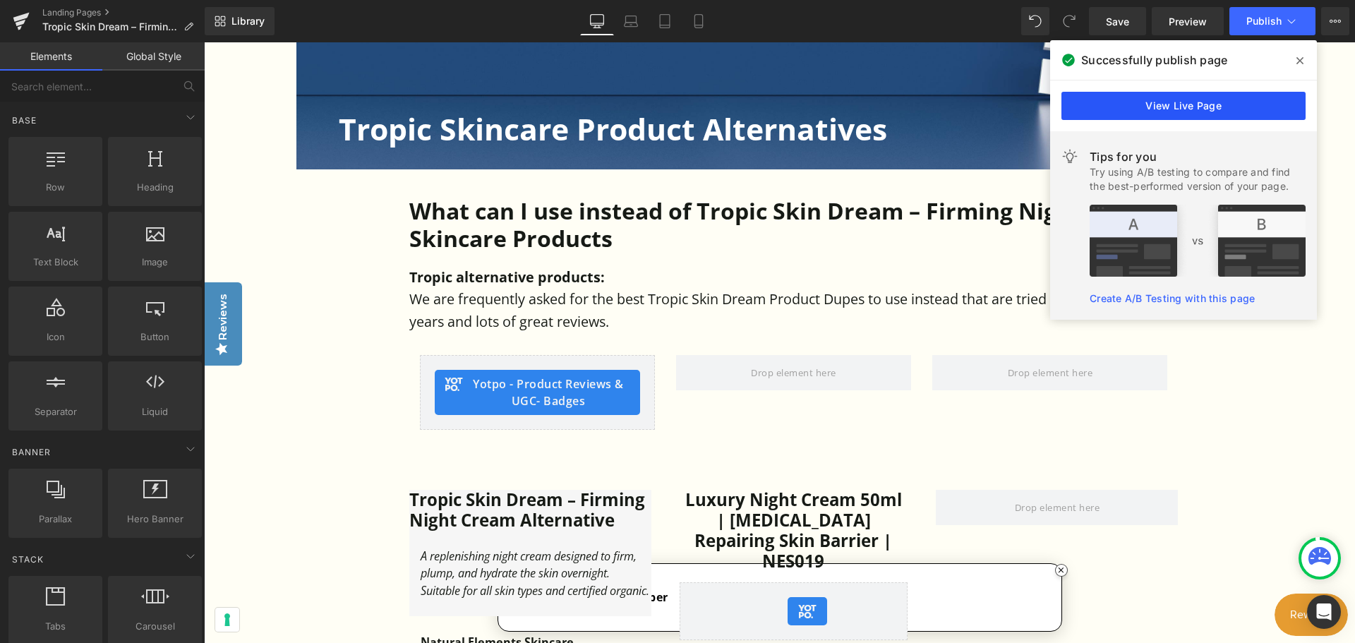
click at [1219, 108] on link "View Live Page" at bounding box center [1184, 106] width 244 height 28
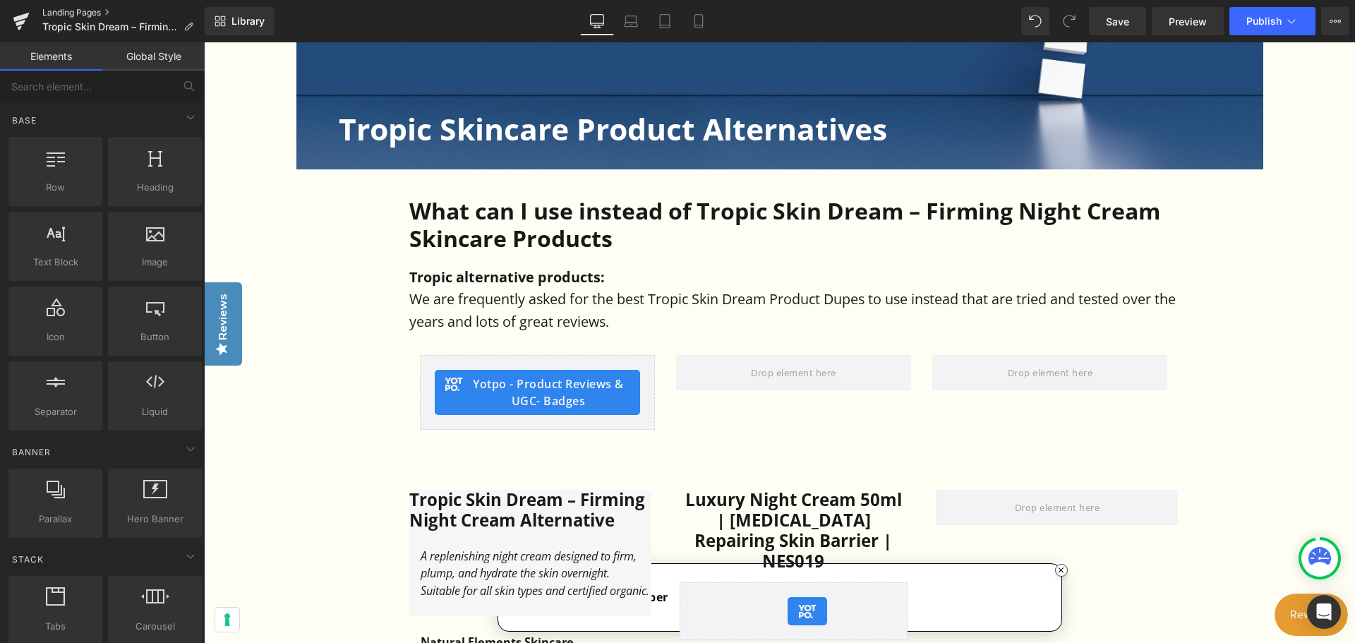
click at [77, 15] on link "Landing Pages" at bounding box center [123, 12] width 162 height 11
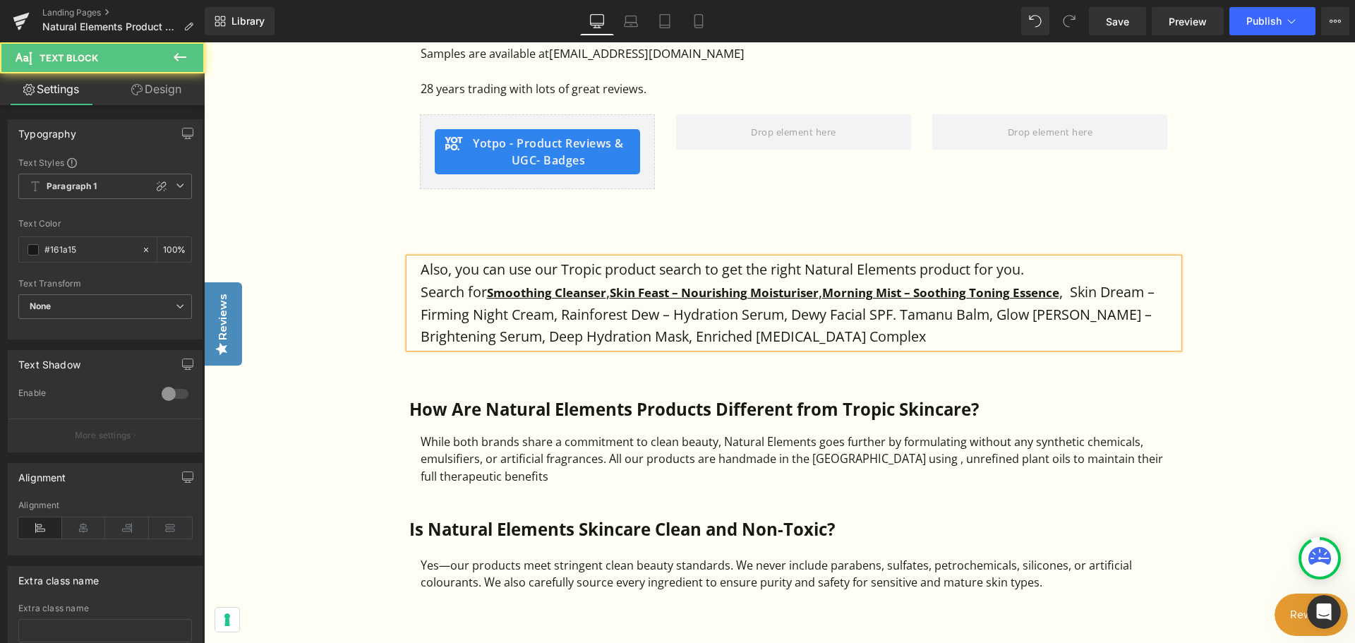
click at [1118, 337] on p "Search for Smoothing Cleanser , Skin Feast – Nourishing Moisturiser , Morning M…" at bounding box center [800, 314] width 758 height 67
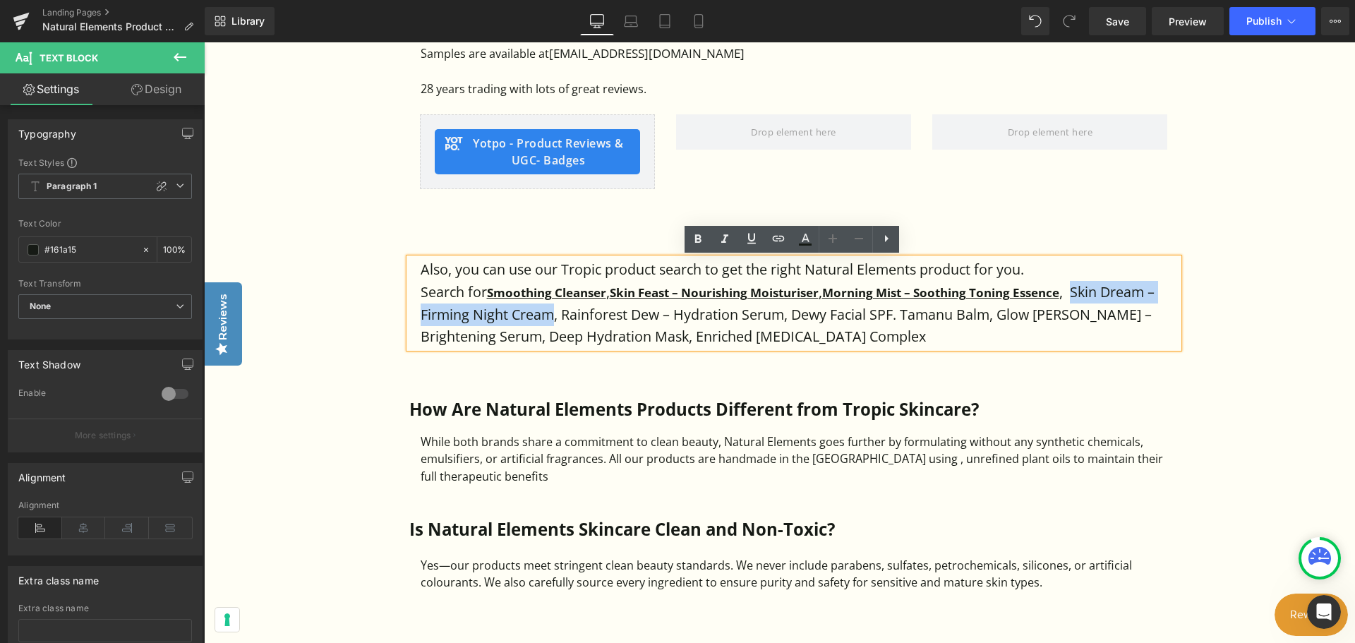
drag, startPoint x: 1093, startPoint y: 290, endPoint x: 558, endPoint y: 317, distance: 535.1
click at [558, 317] on p "Search for Smoothing Cleanser , Skin Feast – Nourishing Moisturiser , Morning M…" at bounding box center [800, 314] width 758 height 67
click at [778, 241] on icon at bounding box center [778, 238] width 17 height 17
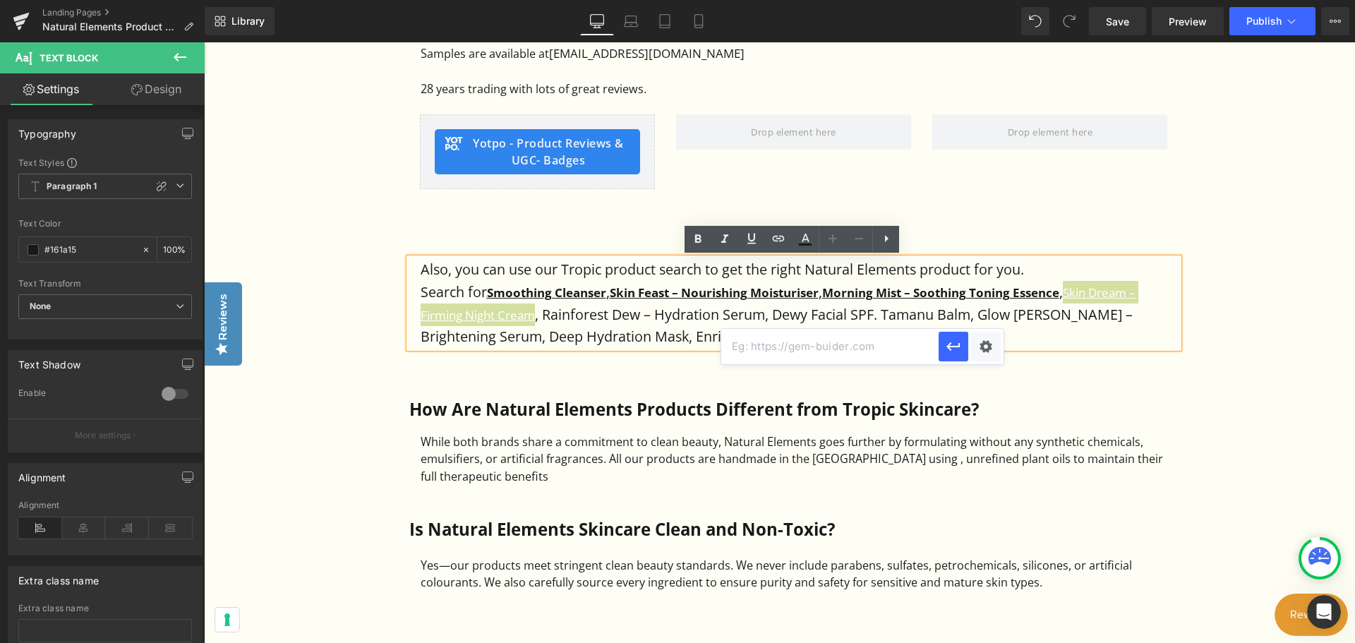
paste input "[URL][DOMAIN_NAME]"
type input "[URL][DOMAIN_NAME]"
click at [960, 340] on icon "button" at bounding box center [953, 346] width 17 height 17
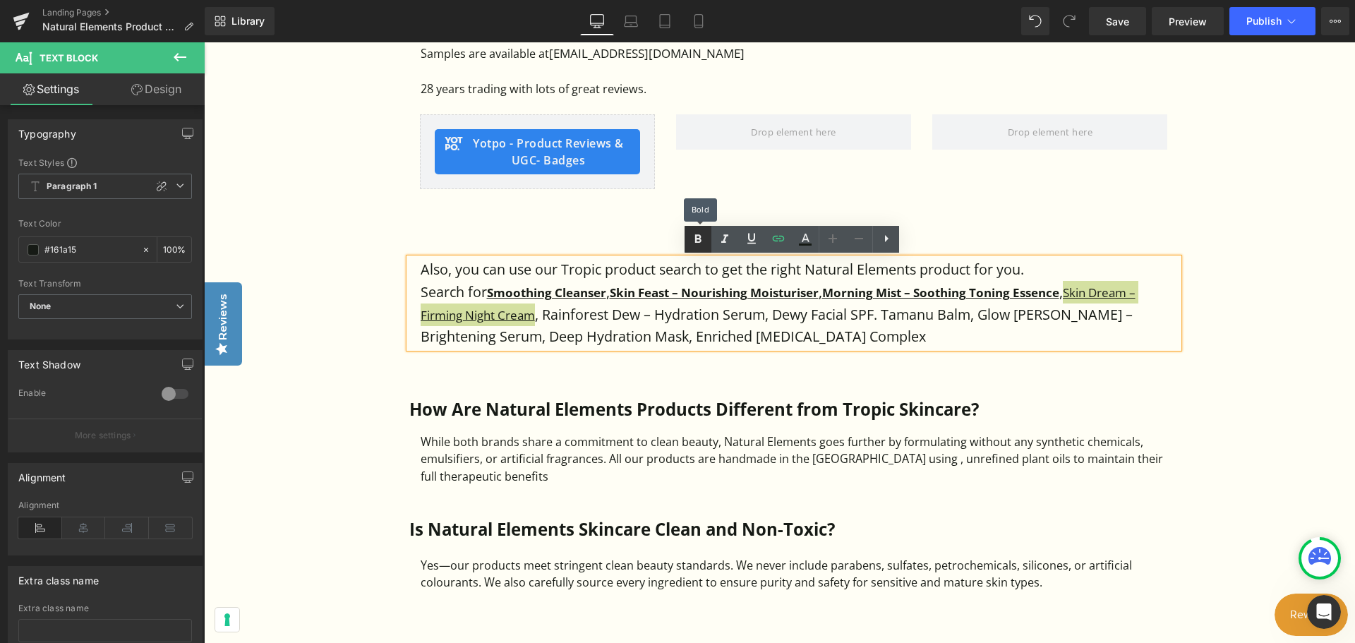
click at [700, 241] on icon at bounding box center [698, 239] width 6 height 8
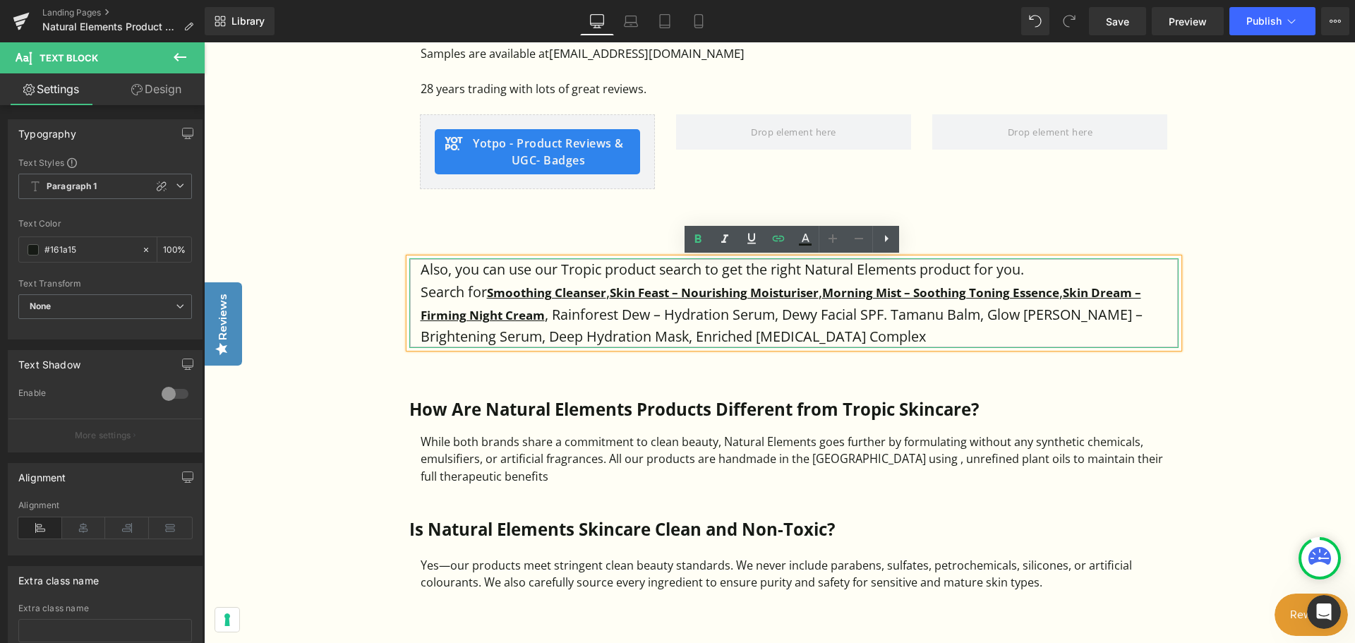
click at [673, 333] on p "Search for Smoothing Cleanser , Skin Feast – Nourishing Moisturiser , Morning M…" at bounding box center [800, 314] width 758 height 67
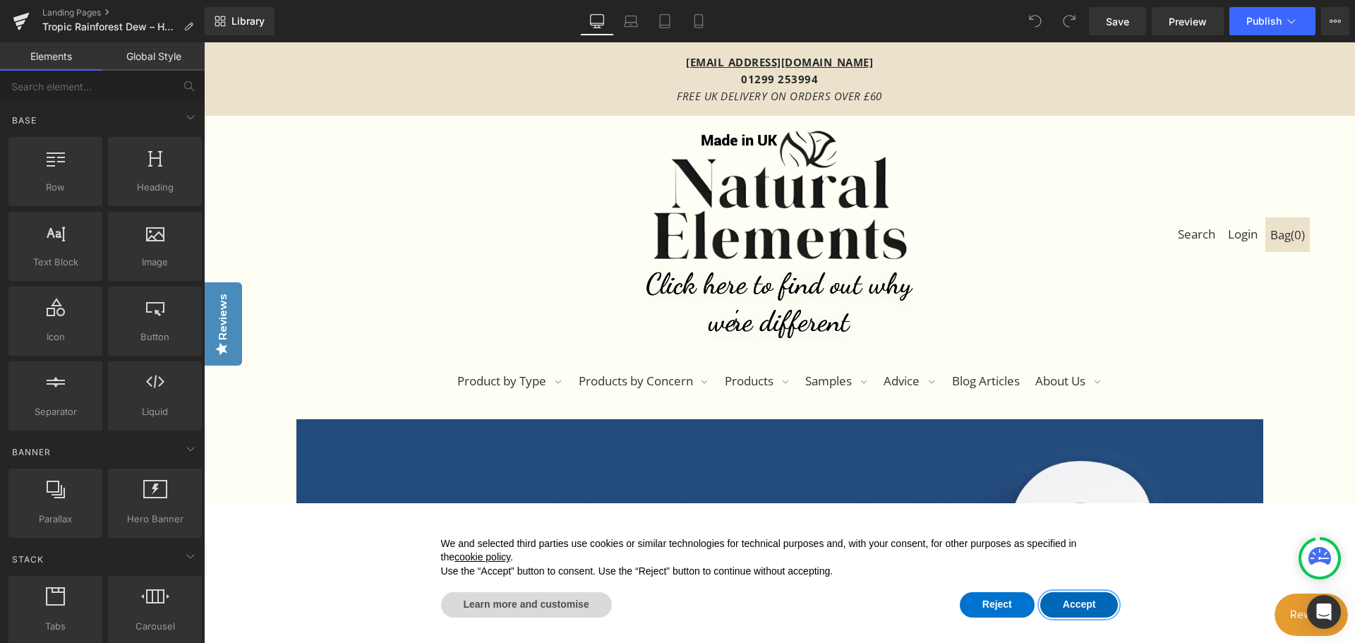
click at [1057, 601] on button "Accept" at bounding box center [1080, 604] width 78 height 25
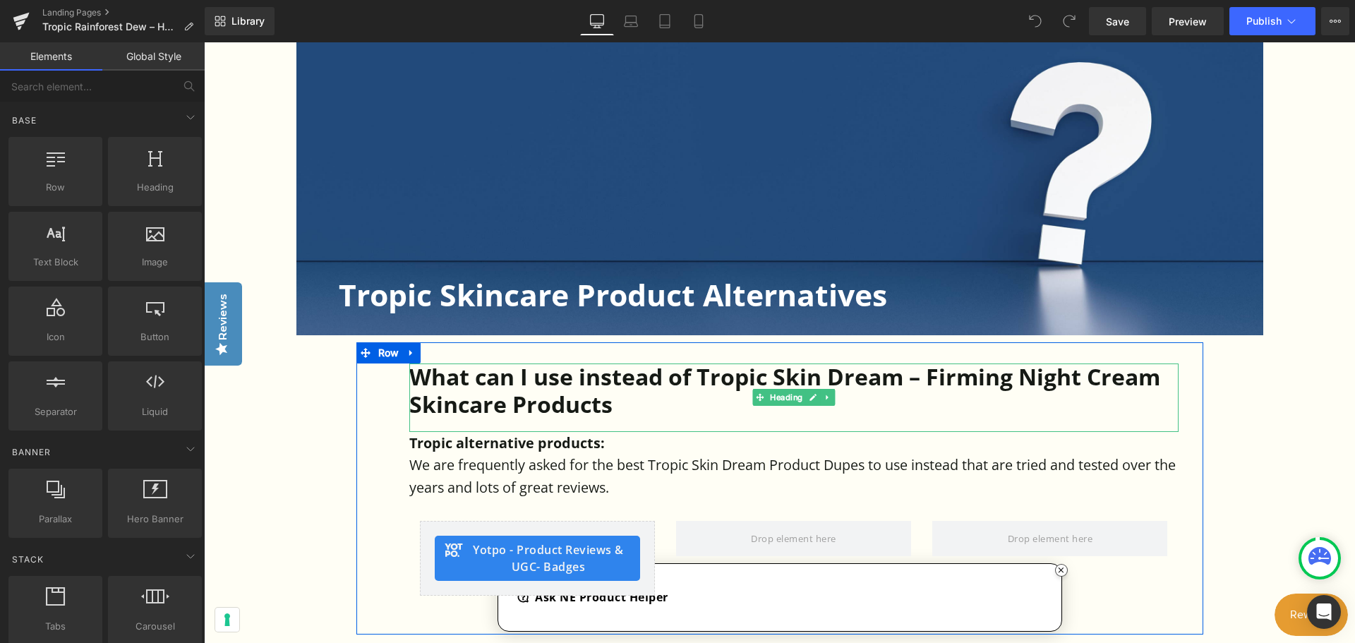
scroll to position [424, 0]
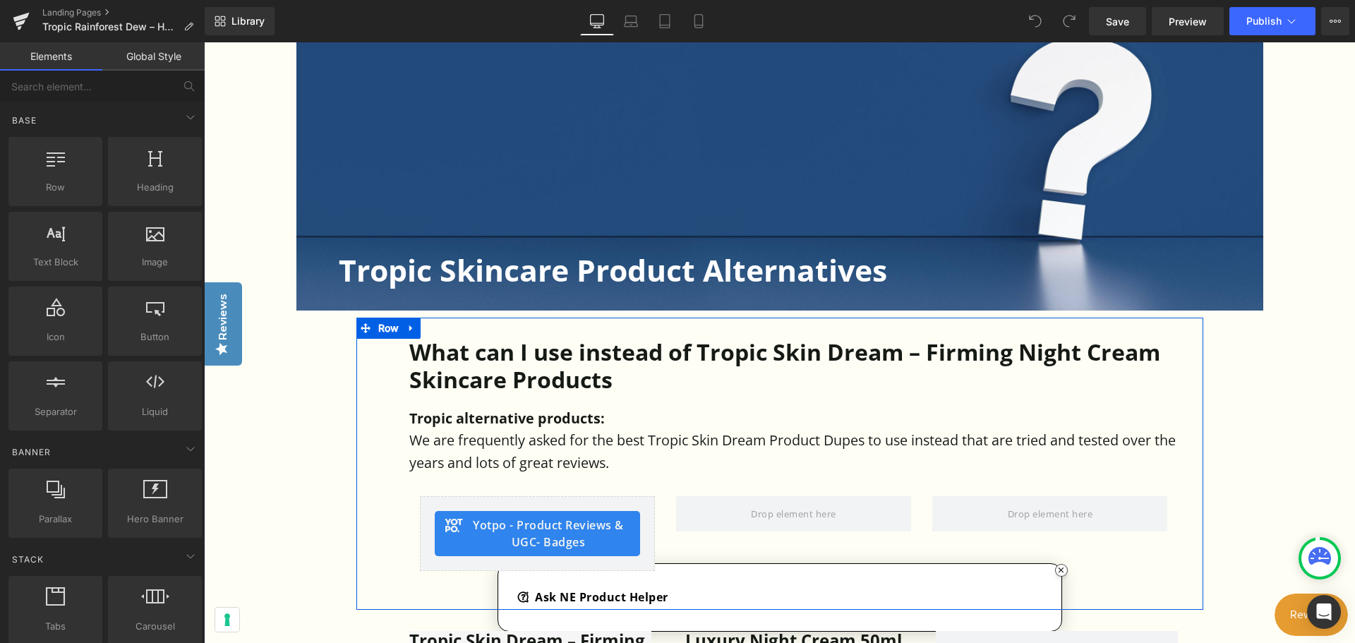
click at [642, 354] on h2 "What can I use instead of Tropic Skin Dream – Firming Night Cream Skincare Prod…" at bounding box center [793, 366] width 769 height 54
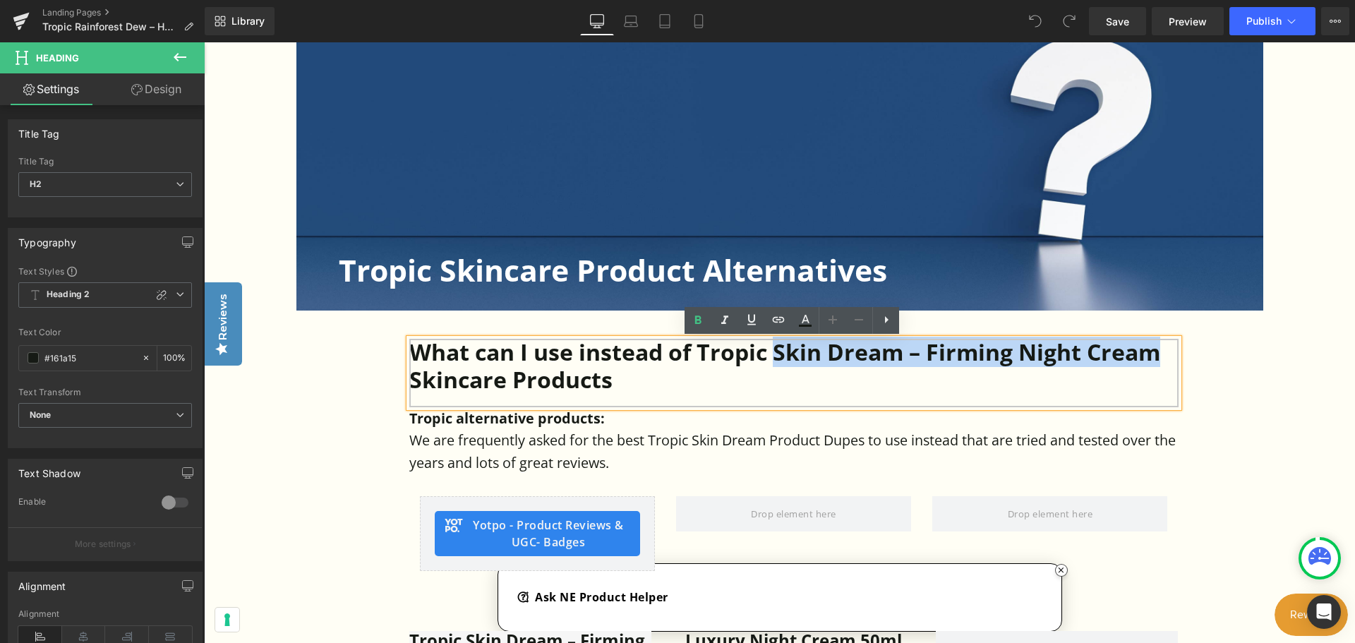
drag, startPoint x: 774, startPoint y: 352, endPoint x: 1142, endPoint y: 355, distance: 368.5
click at [1160, 354] on h2 "What can I use instead of Tropic Skin Dream – Firming Night Cream Skincare Prod…" at bounding box center [793, 366] width 769 height 54
paste div
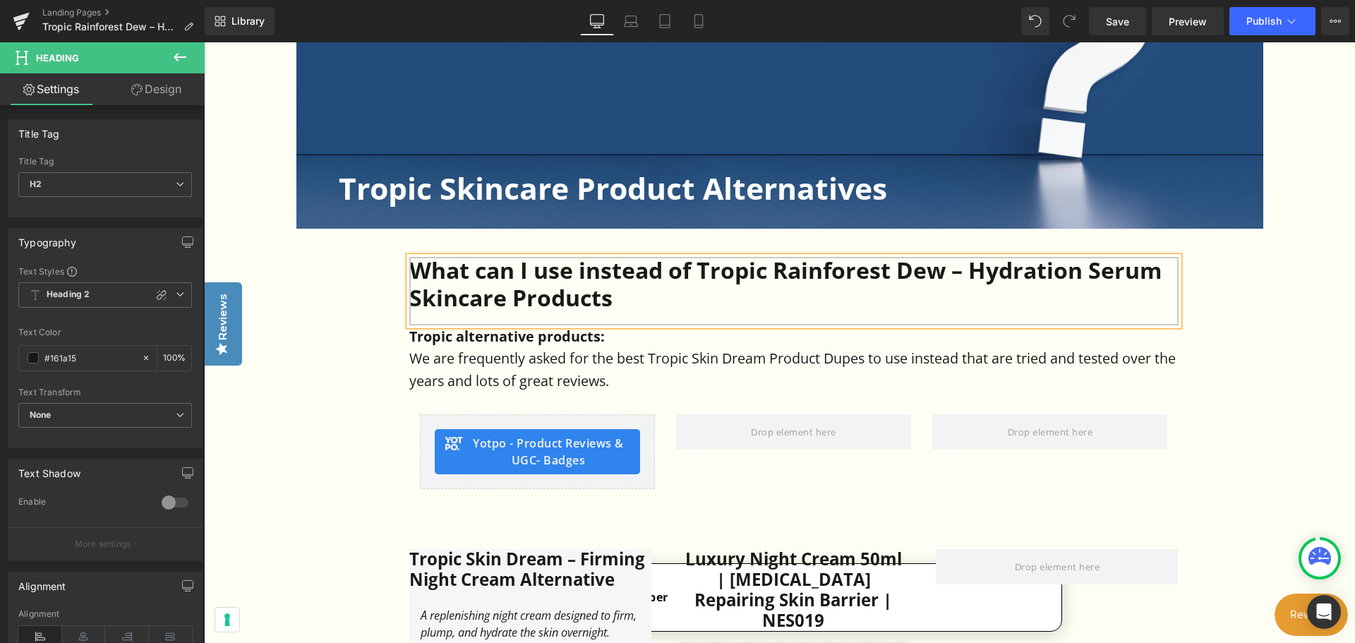
scroll to position [494, 0]
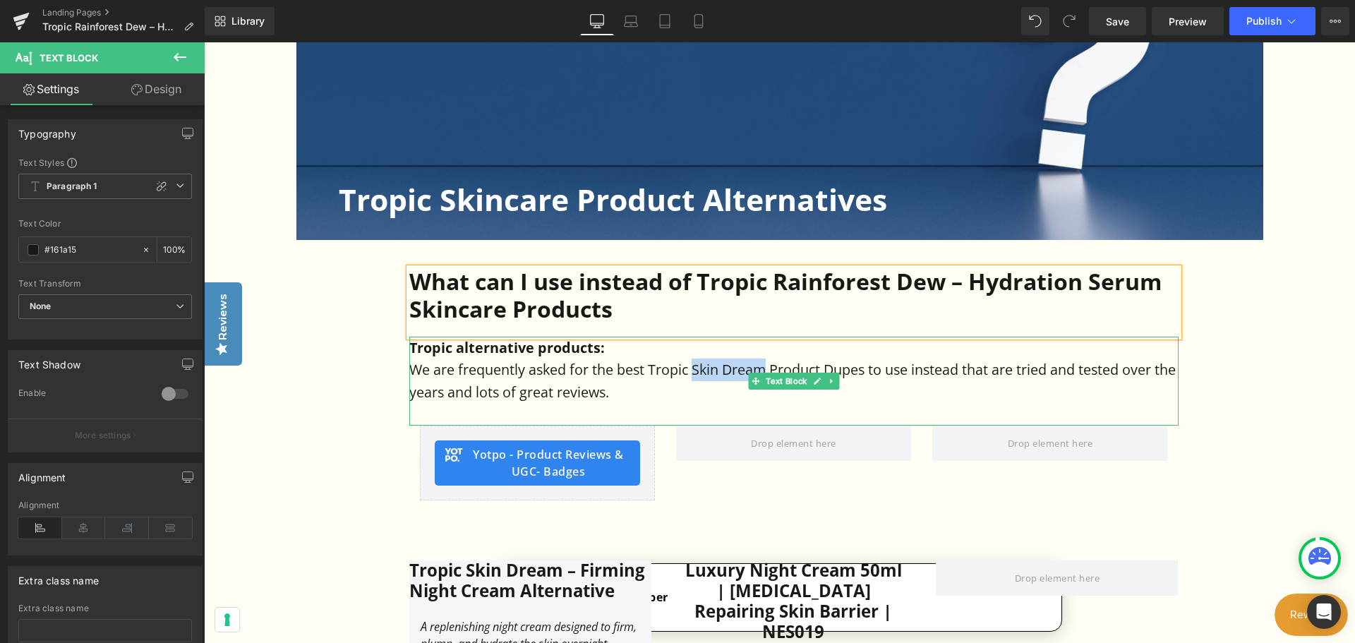
drag, startPoint x: 693, startPoint y: 370, endPoint x: 767, endPoint y: 369, distance: 74.1
click at [767, 369] on p "We are frequently asked for the best Tropic Skin Dream Product Dupes to use ins…" at bounding box center [793, 381] width 769 height 44
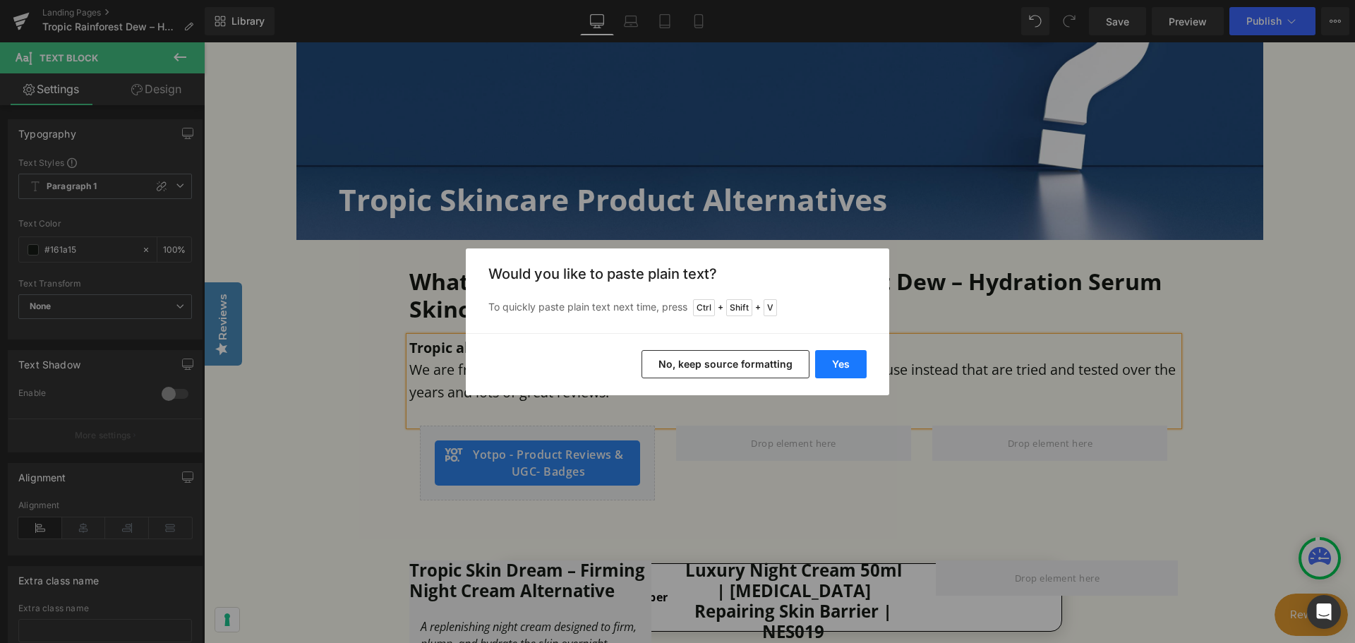
click at [841, 368] on button "Yes" at bounding box center [841, 364] width 52 height 28
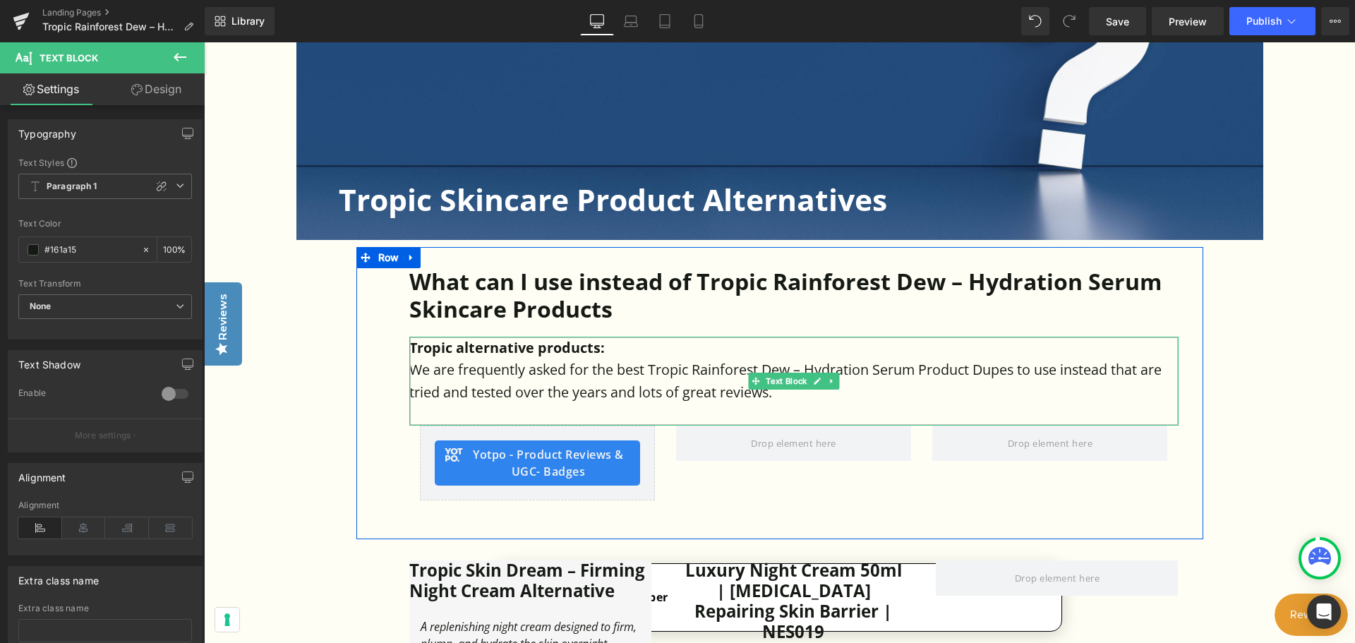
click at [793, 365] on p "We are frequently asked for the best Tropic Rainforest Dew – Hydration Serum Pr…" at bounding box center [793, 381] width 769 height 44
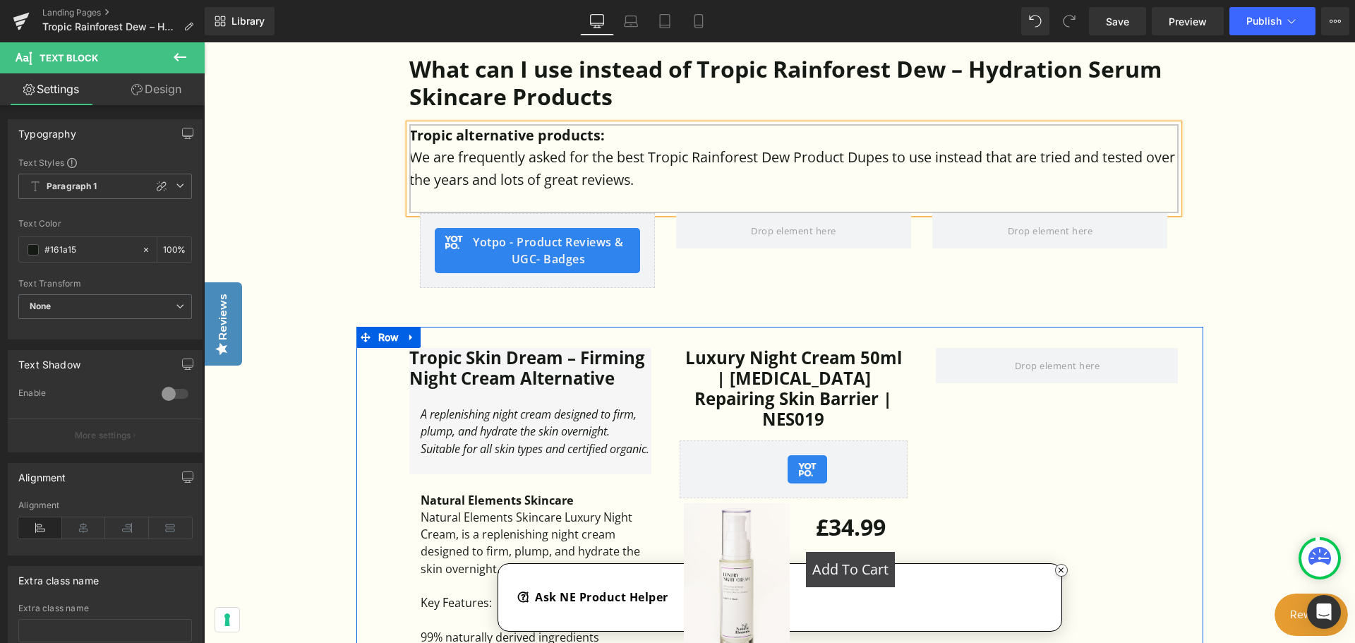
scroll to position [777, 0]
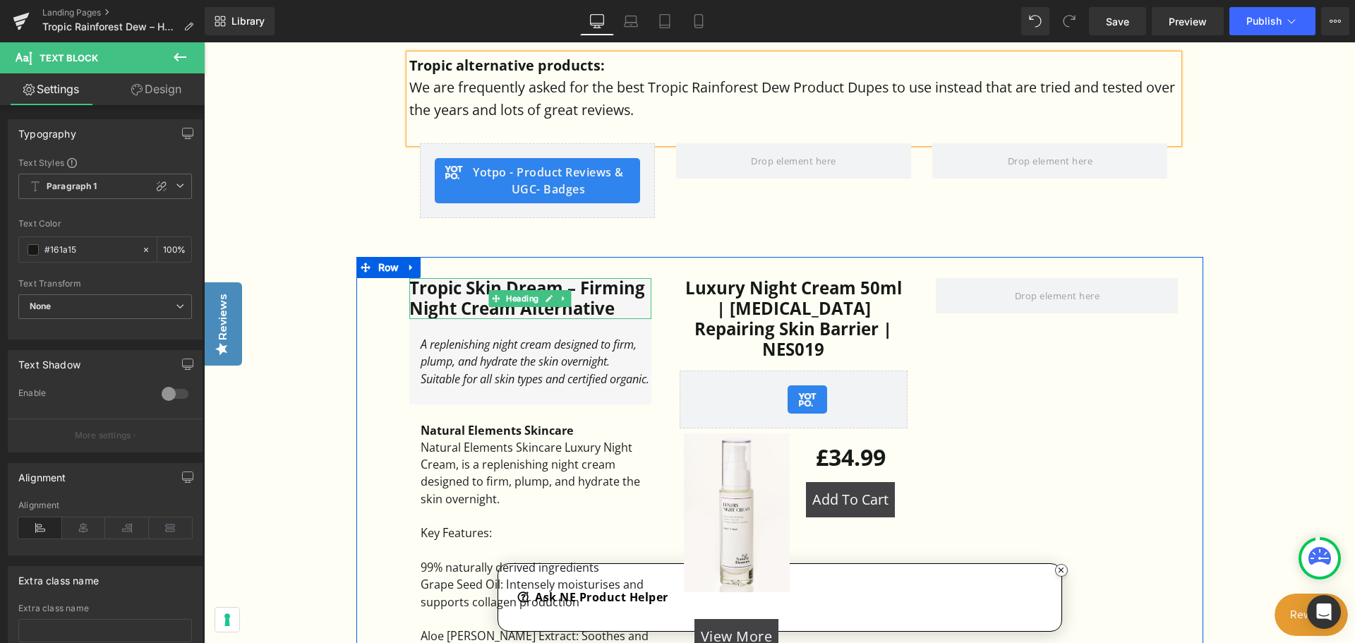
click at [529, 311] on h3 "Tropic Skin Dream – Firming Night Cream Alternative" at bounding box center [530, 298] width 242 height 41
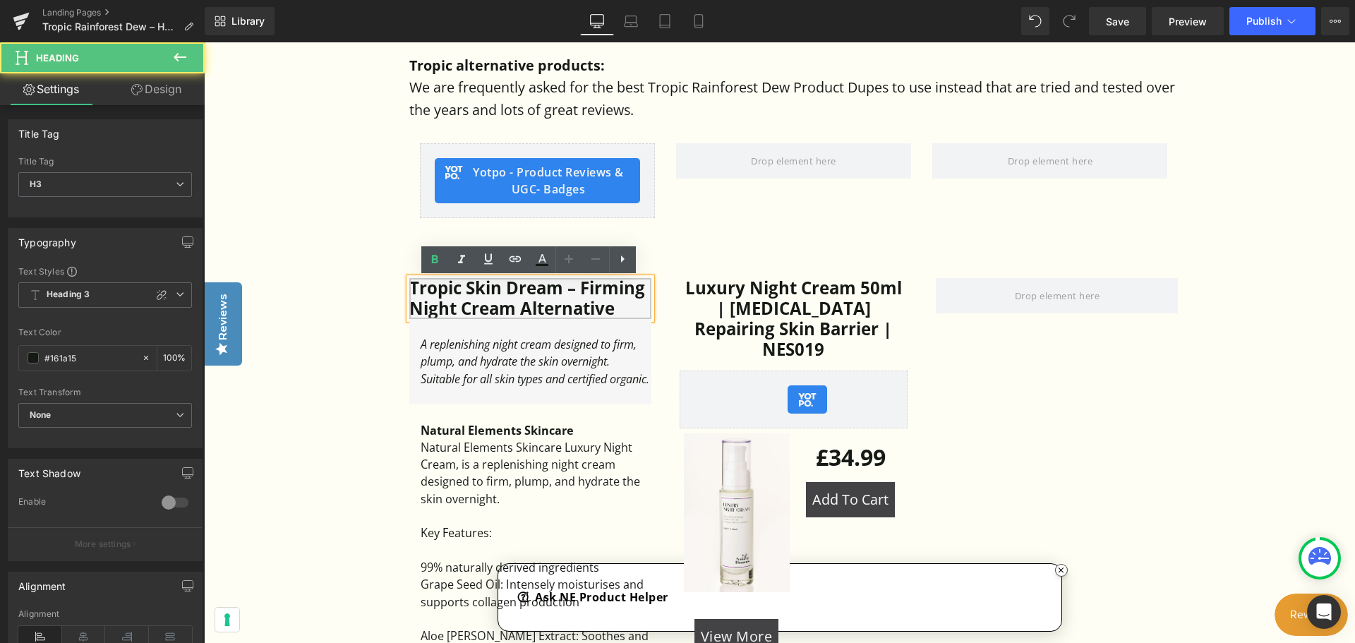
click at [514, 311] on h3 "Tropic Skin Dream – Firming Night Cream Alternative" at bounding box center [530, 298] width 242 height 41
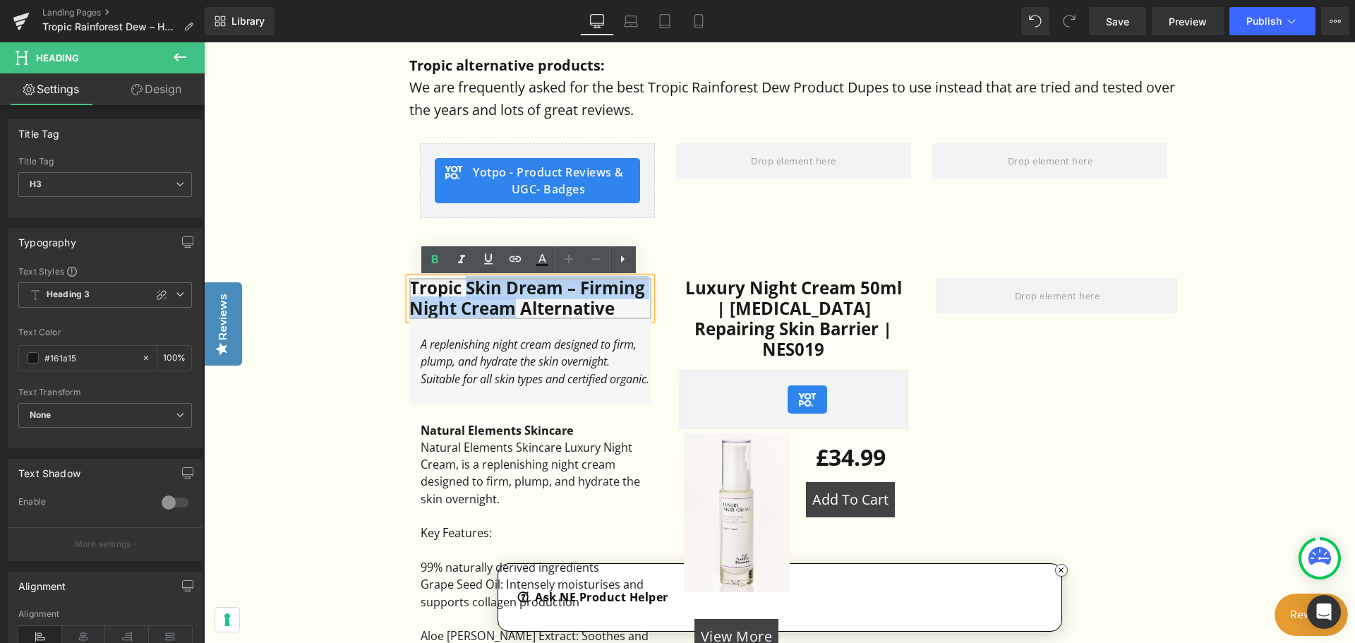
drag, startPoint x: 514, startPoint y: 311, endPoint x: 465, endPoint y: 291, distance: 52.6
click at [465, 291] on h3 "Tropic Skin Dream – Firming Night Cream Alternative" at bounding box center [530, 298] width 242 height 41
paste div
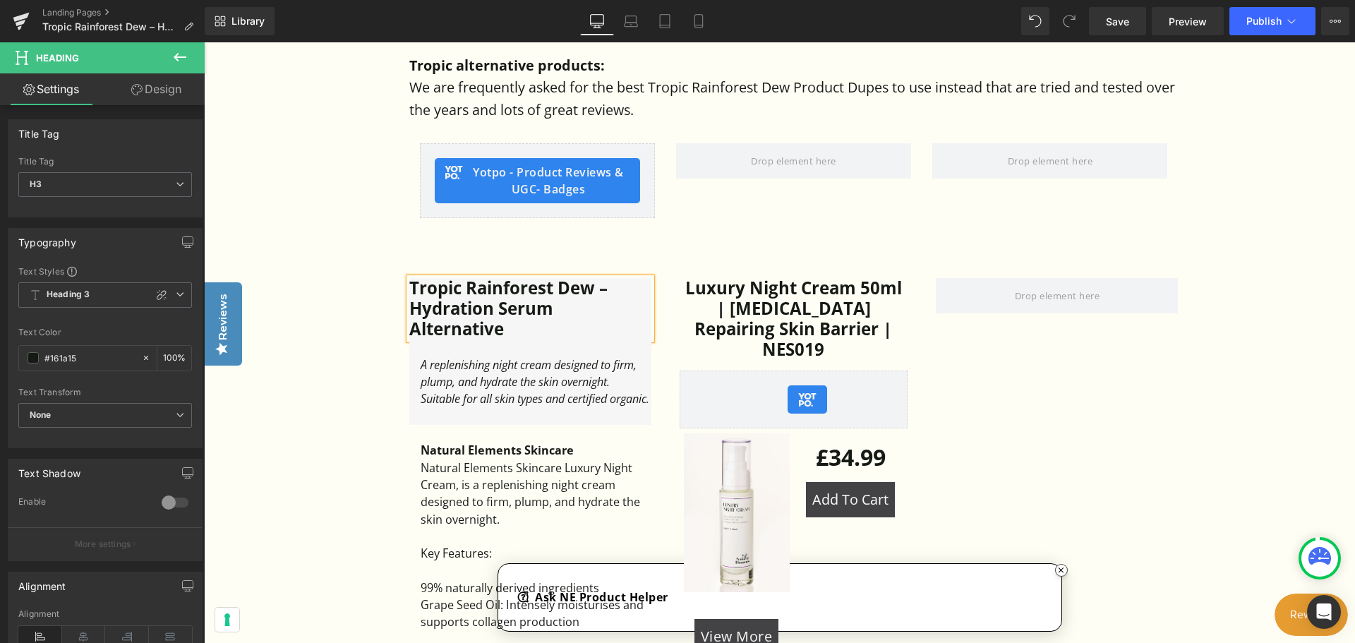
click at [668, 292] on div "Luxury Night Cream 50ml | For Dry Skin Repairing Skin Barrier | NES019 (P) Titl…" at bounding box center [793, 655] width 263 height 754
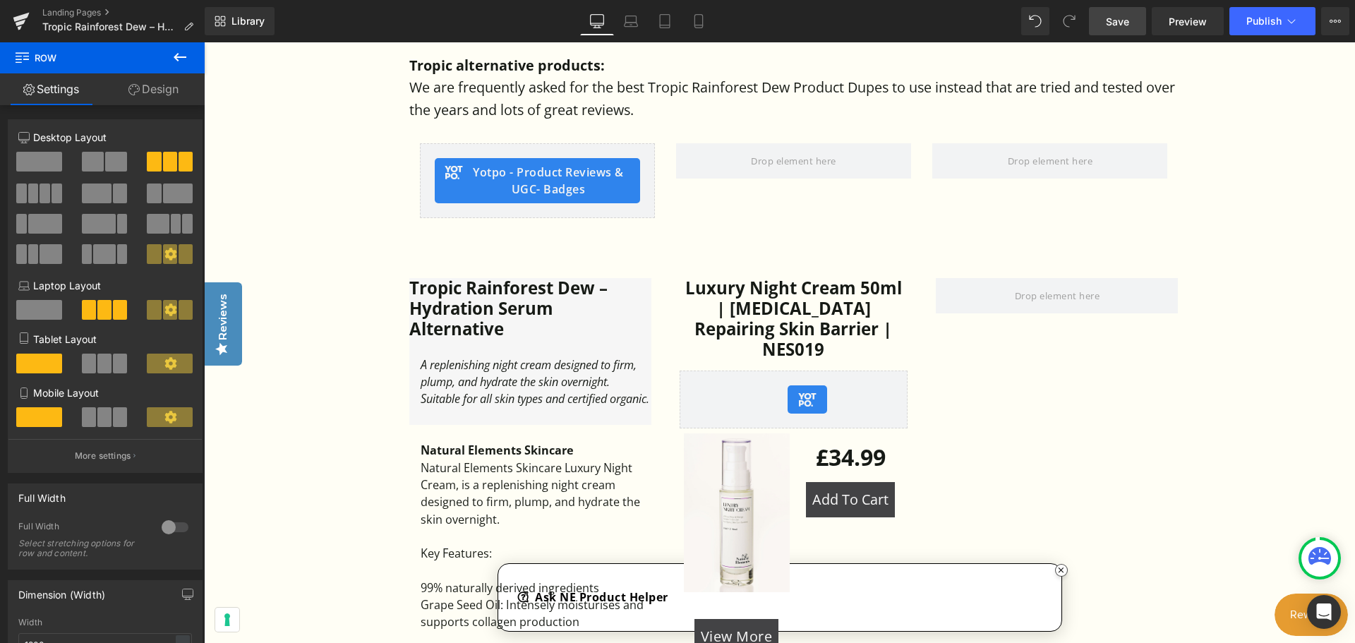
click at [1115, 23] on span "Save" at bounding box center [1117, 21] width 23 height 15
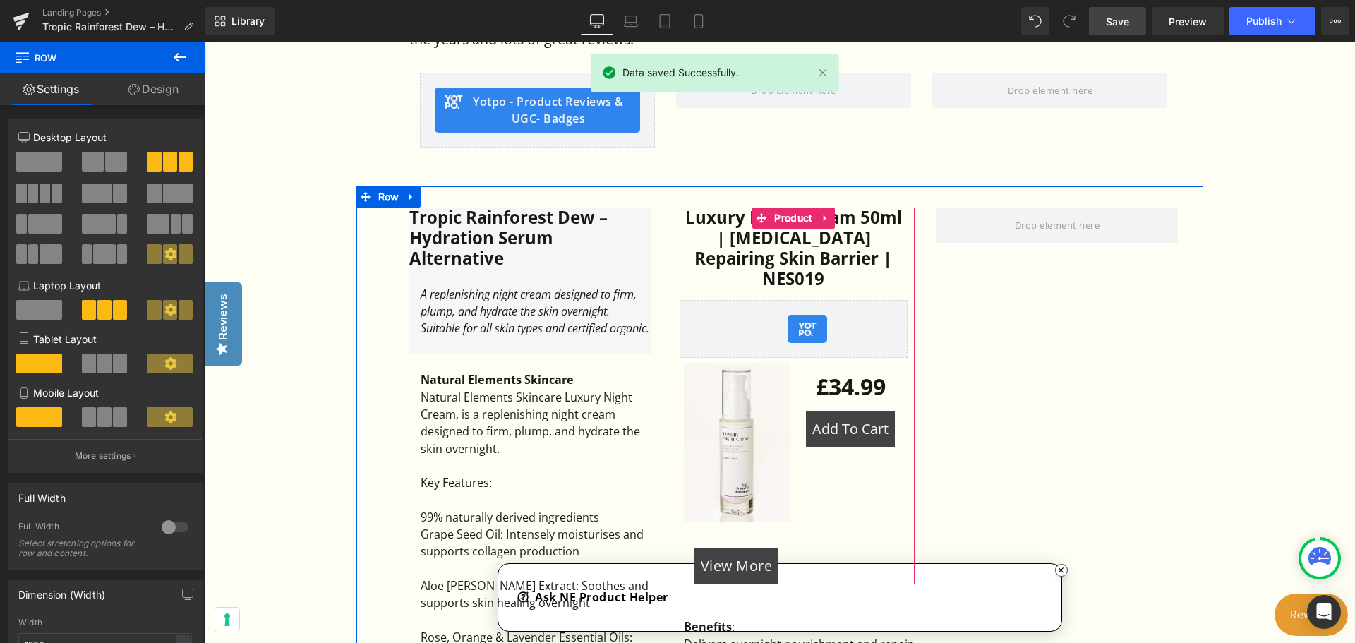
scroll to position [918, 0]
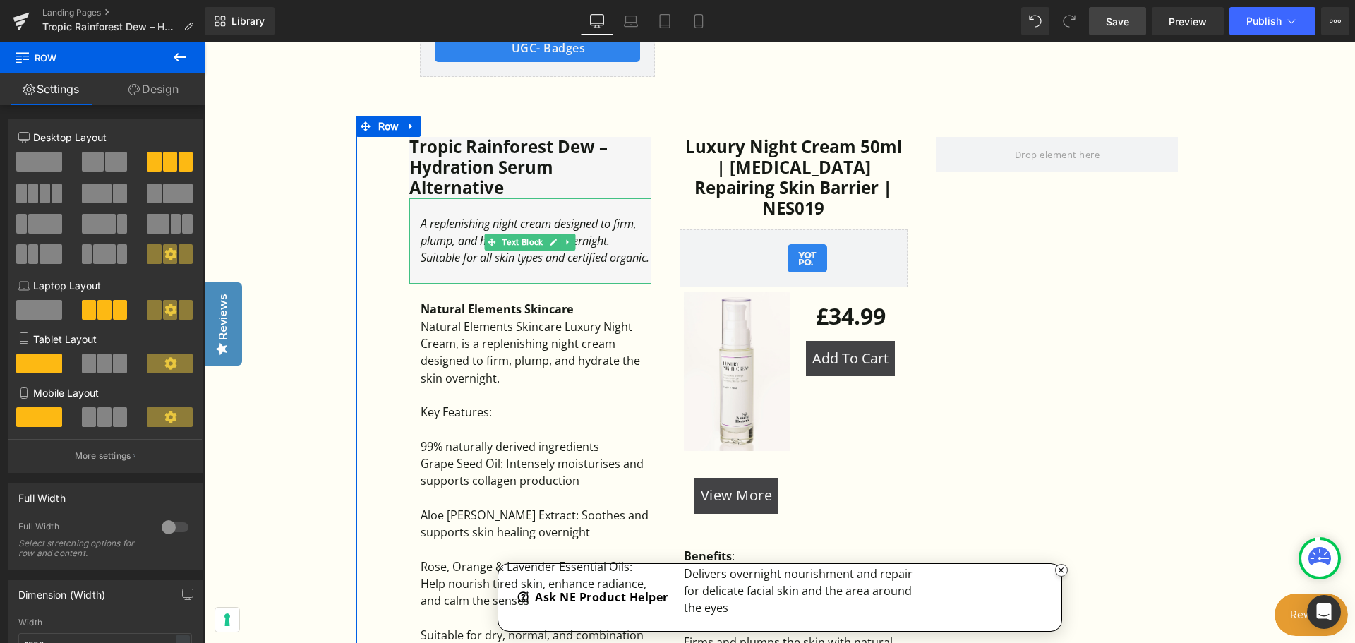
drag, startPoint x: 466, startPoint y: 249, endPoint x: 585, endPoint y: 259, distance: 119.7
click at [466, 249] on icon "A replenishing night cream designed to firm, plump, and hydrate the skin overni…" at bounding box center [535, 241] width 229 height 50
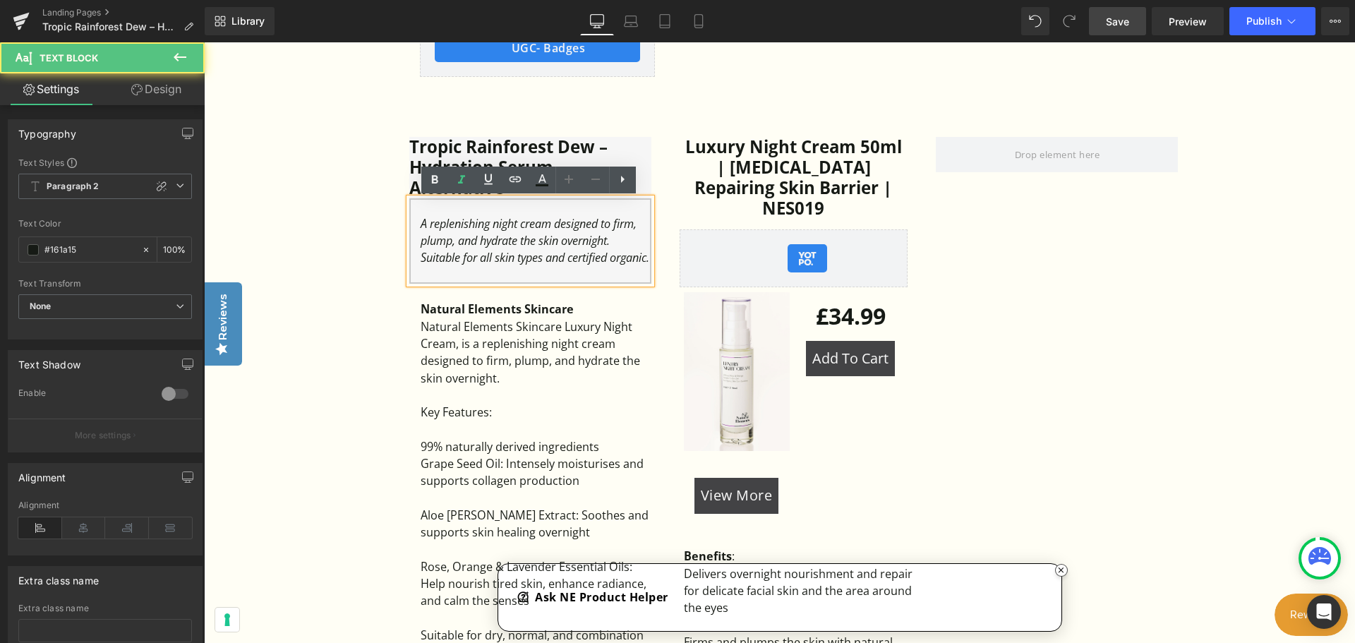
click at [590, 261] on icon "A replenishing night cream designed to firm, plump, and hydrate the skin overni…" at bounding box center [535, 241] width 229 height 50
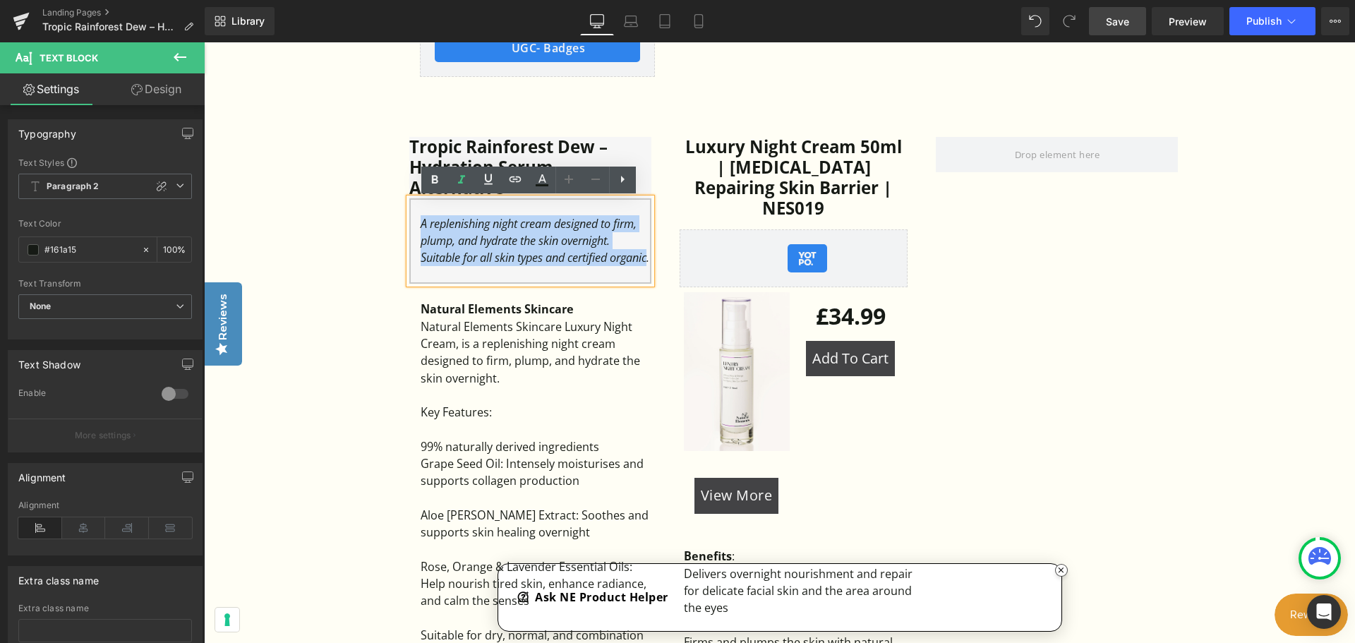
drag, startPoint x: 592, startPoint y: 260, endPoint x: 419, endPoint y: 217, distance: 178.2
click at [421, 217] on div "A replenishing night cream designed to firm, plump, and hydrate the skin overni…" at bounding box center [536, 241] width 231 height 52
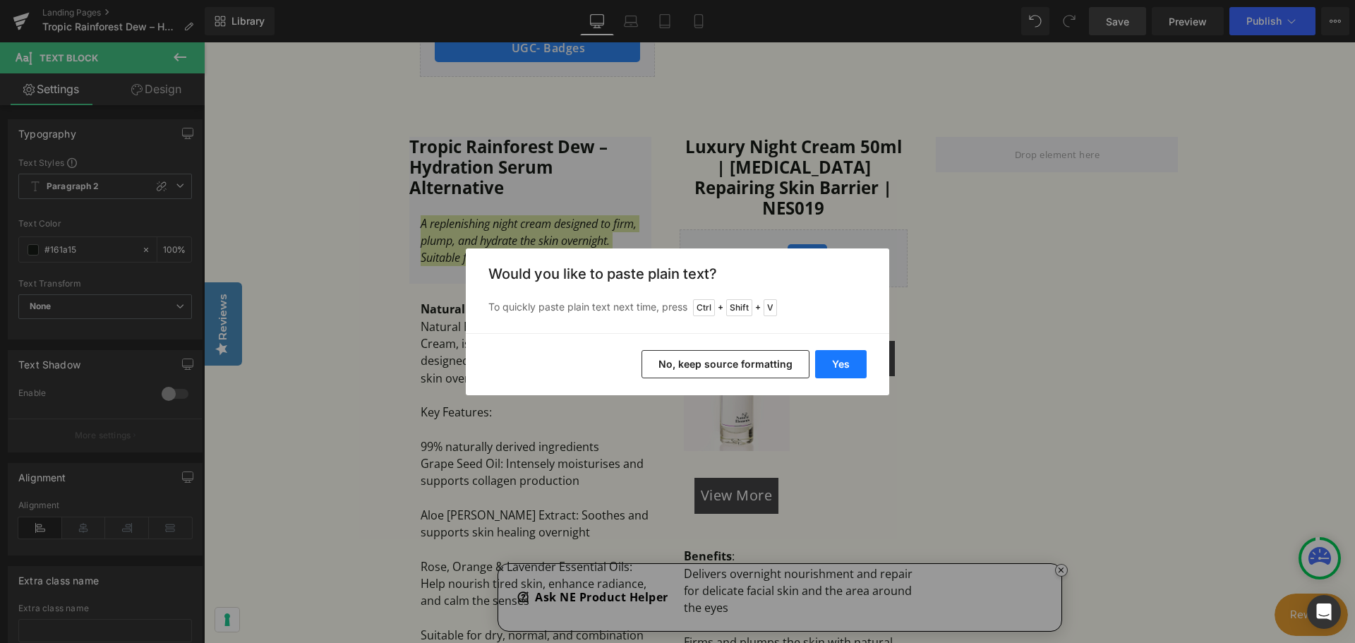
drag, startPoint x: 848, startPoint y: 368, endPoint x: 621, endPoint y: 328, distance: 230.3
click at [848, 368] on button "Yes" at bounding box center [841, 364] width 52 height 28
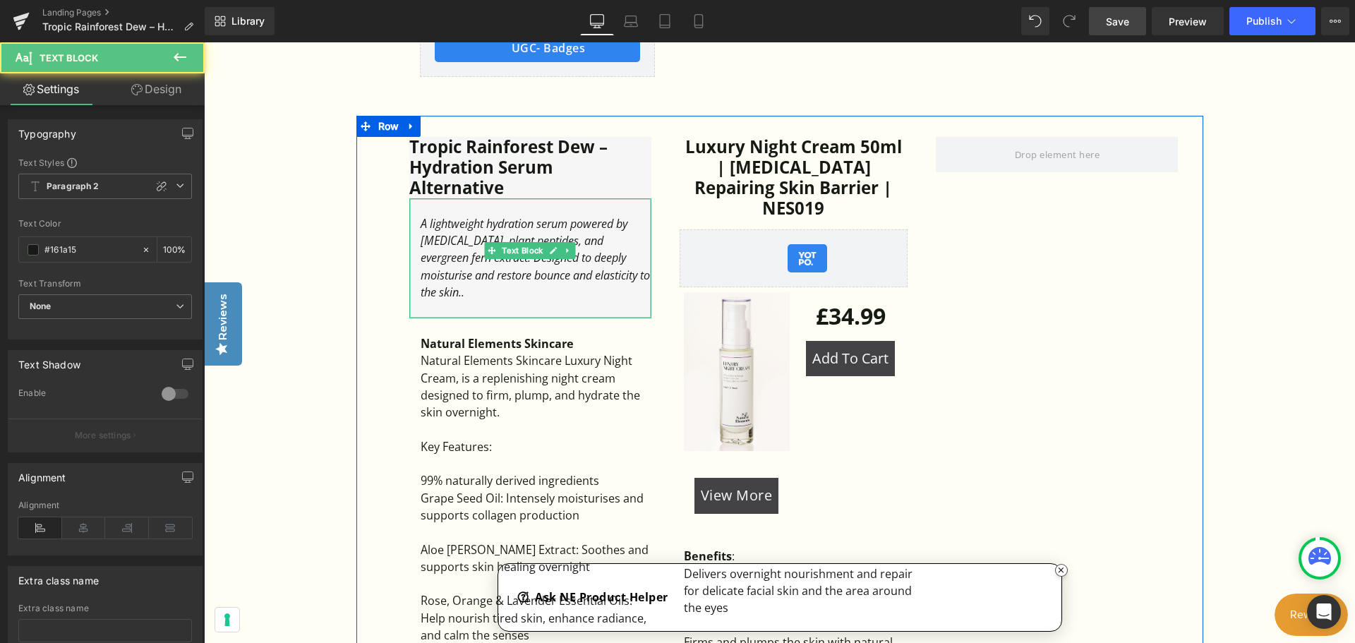
click at [558, 224] on icon "A lightweight hydration serum powered by hyaluronic acid, plant peptides, and e…" at bounding box center [535, 258] width 229 height 84
